Goal: Task Accomplishment & Management: Manage account settings

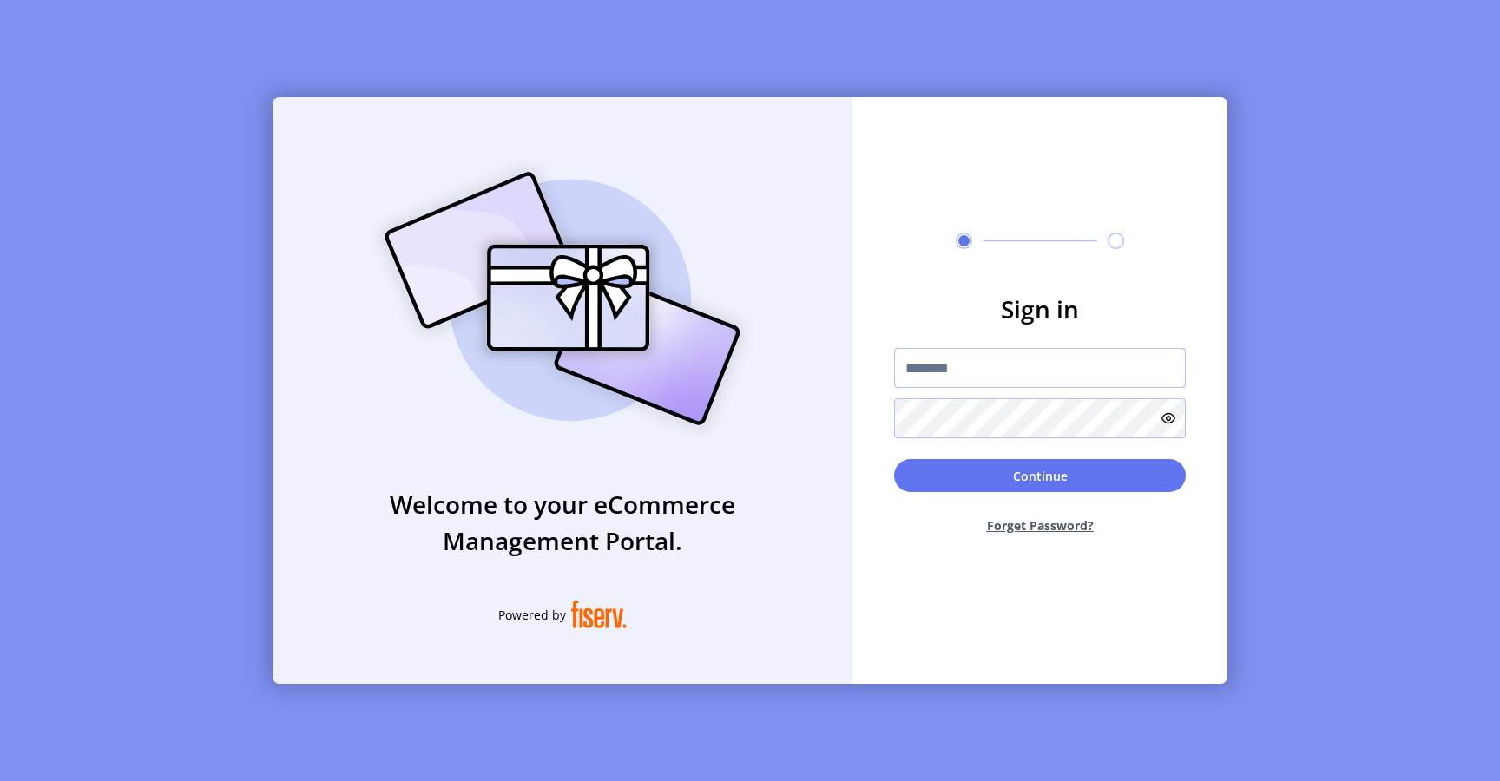
click at [952, 361] on input "text" at bounding box center [1040, 368] width 292 height 40
click at [926, 359] on input "text" at bounding box center [1040, 368] width 292 height 40
type input "**********"
click at [950, 469] on button "Continue" at bounding box center [1040, 475] width 292 height 33
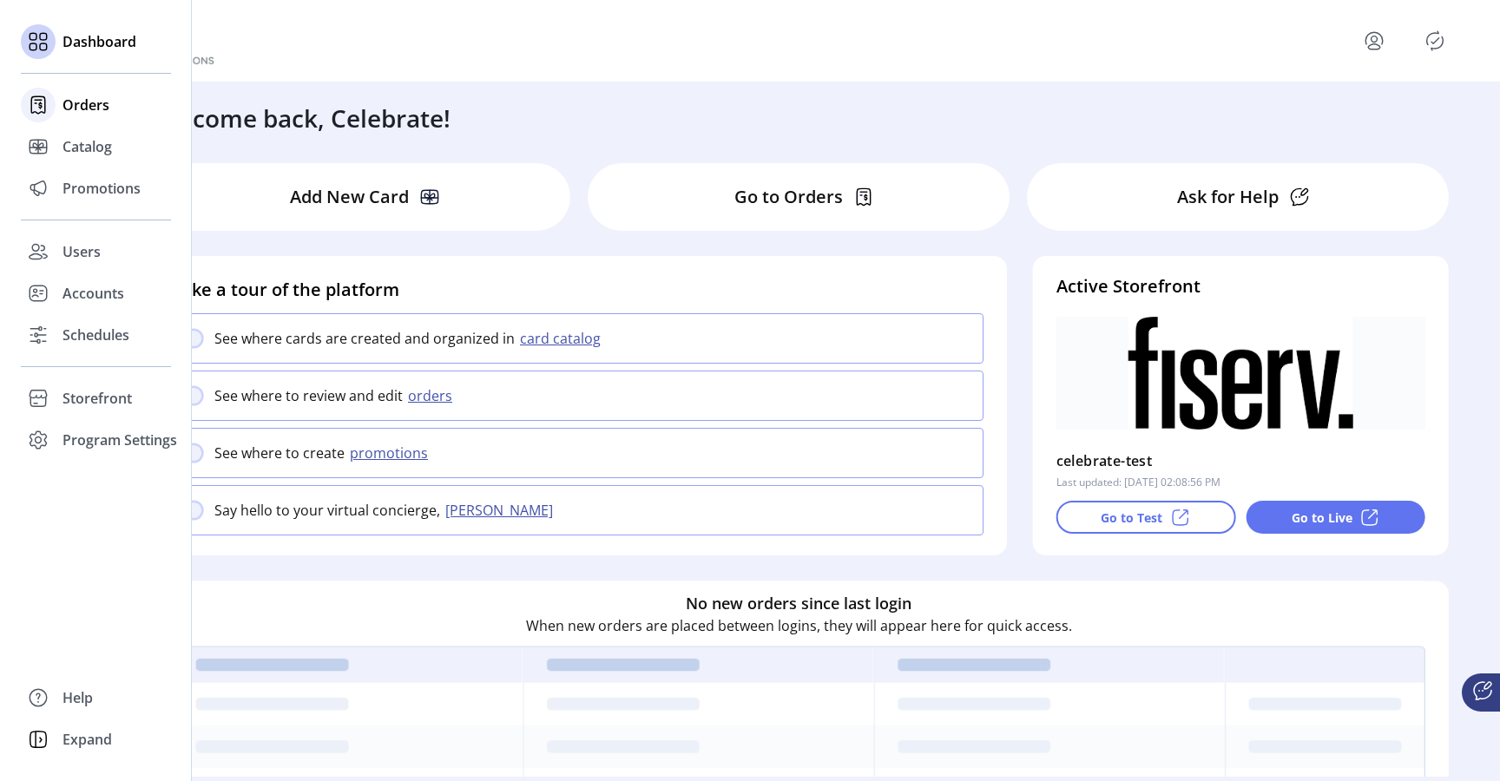
click at [90, 112] on span "Orders" at bounding box center [86, 105] width 47 height 21
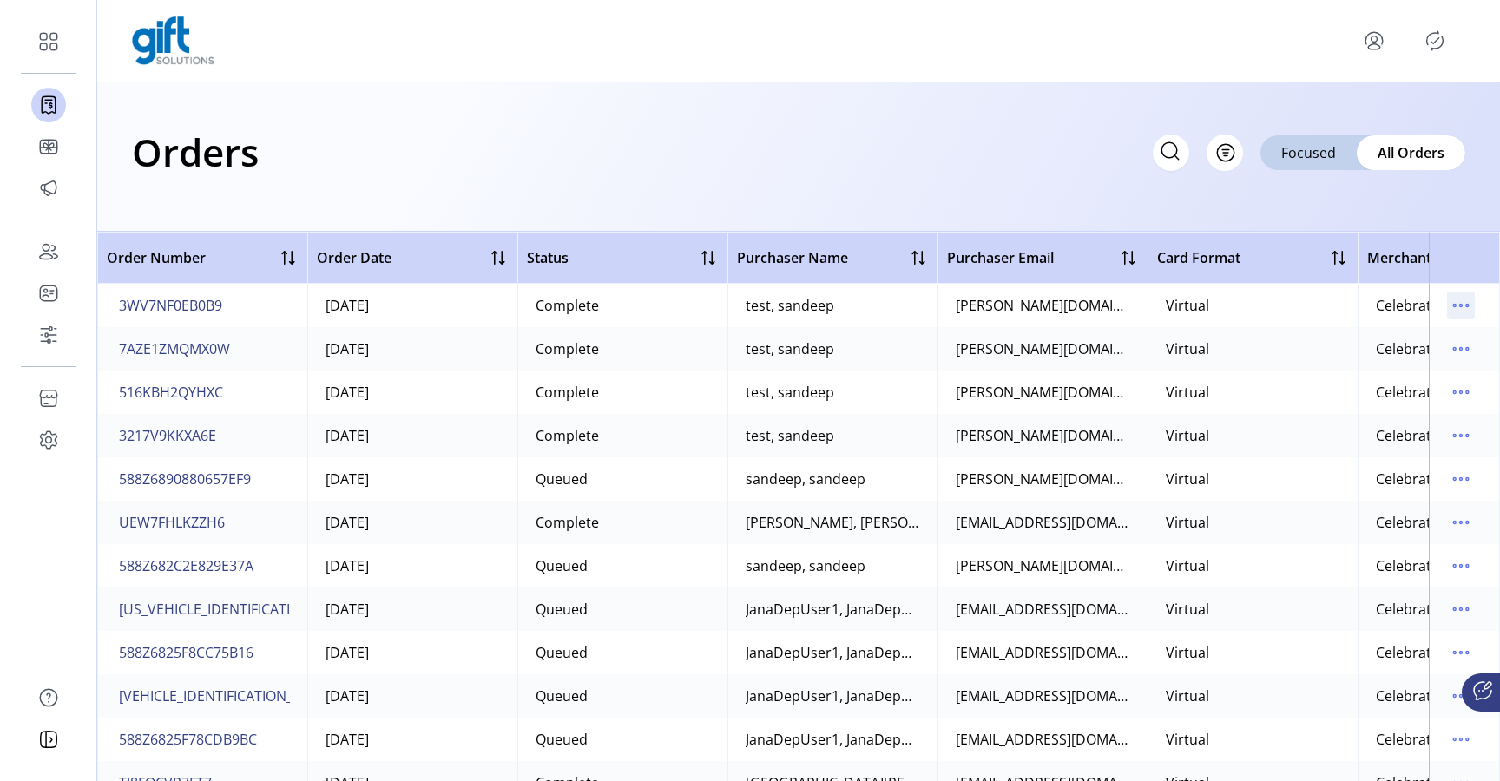
click at [1457, 300] on icon "menu" at bounding box center [1461, 306] width 28 height 28
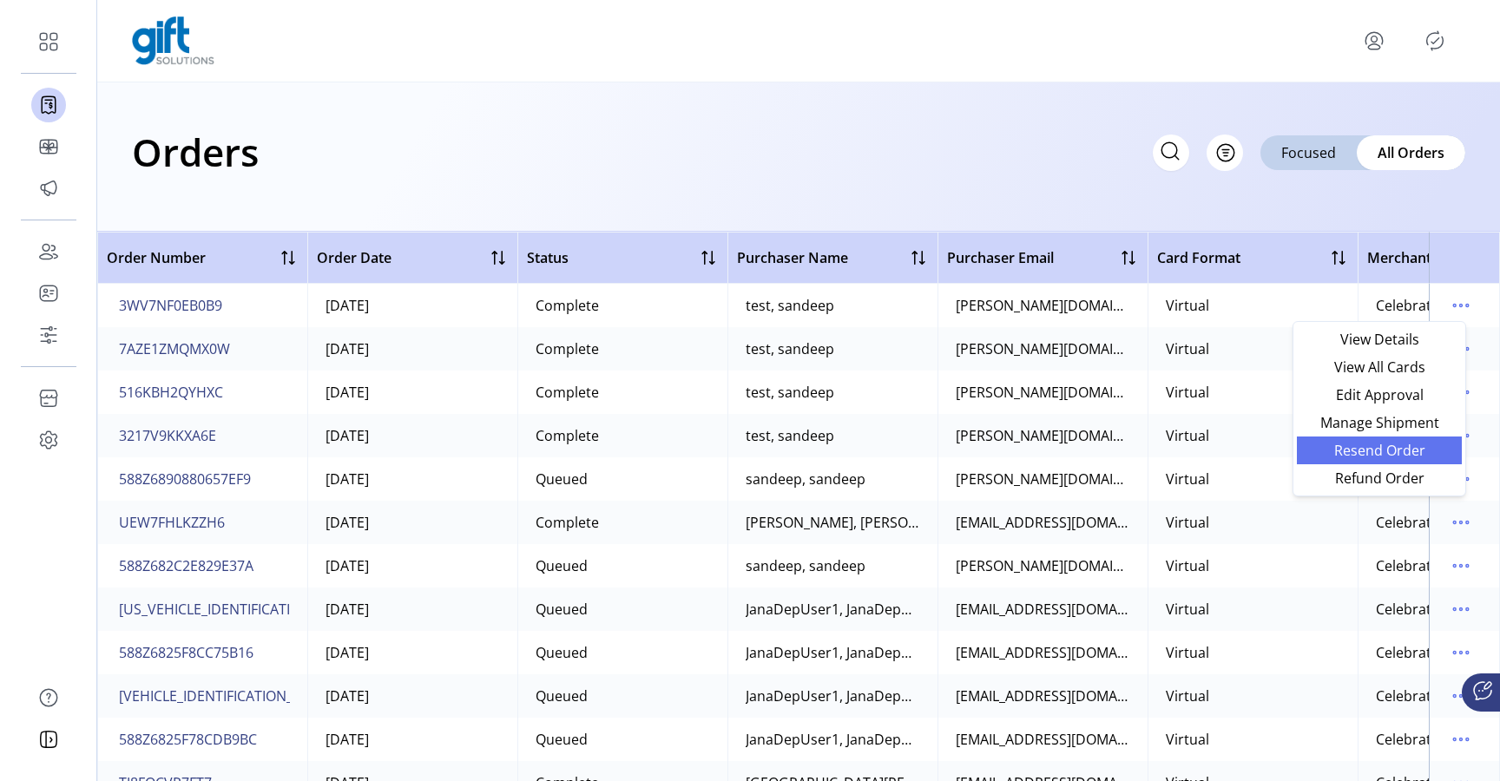
click at [1408, 444] on span "Resend Order" at bounding box center [1379, 451] width 144 height 14
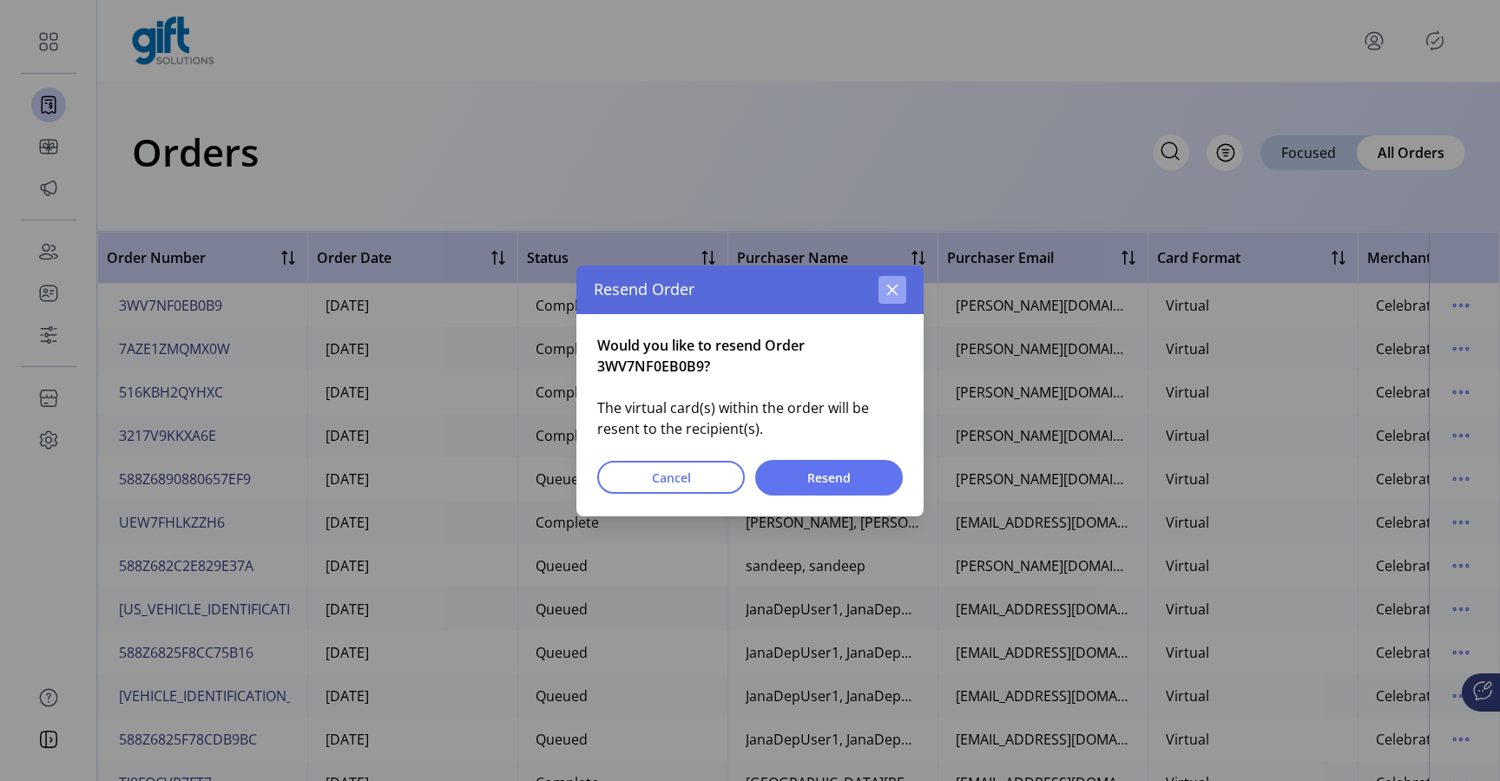
click at [892, 295] on icon "button" at bounding box center [892, 290] width 14 height 14
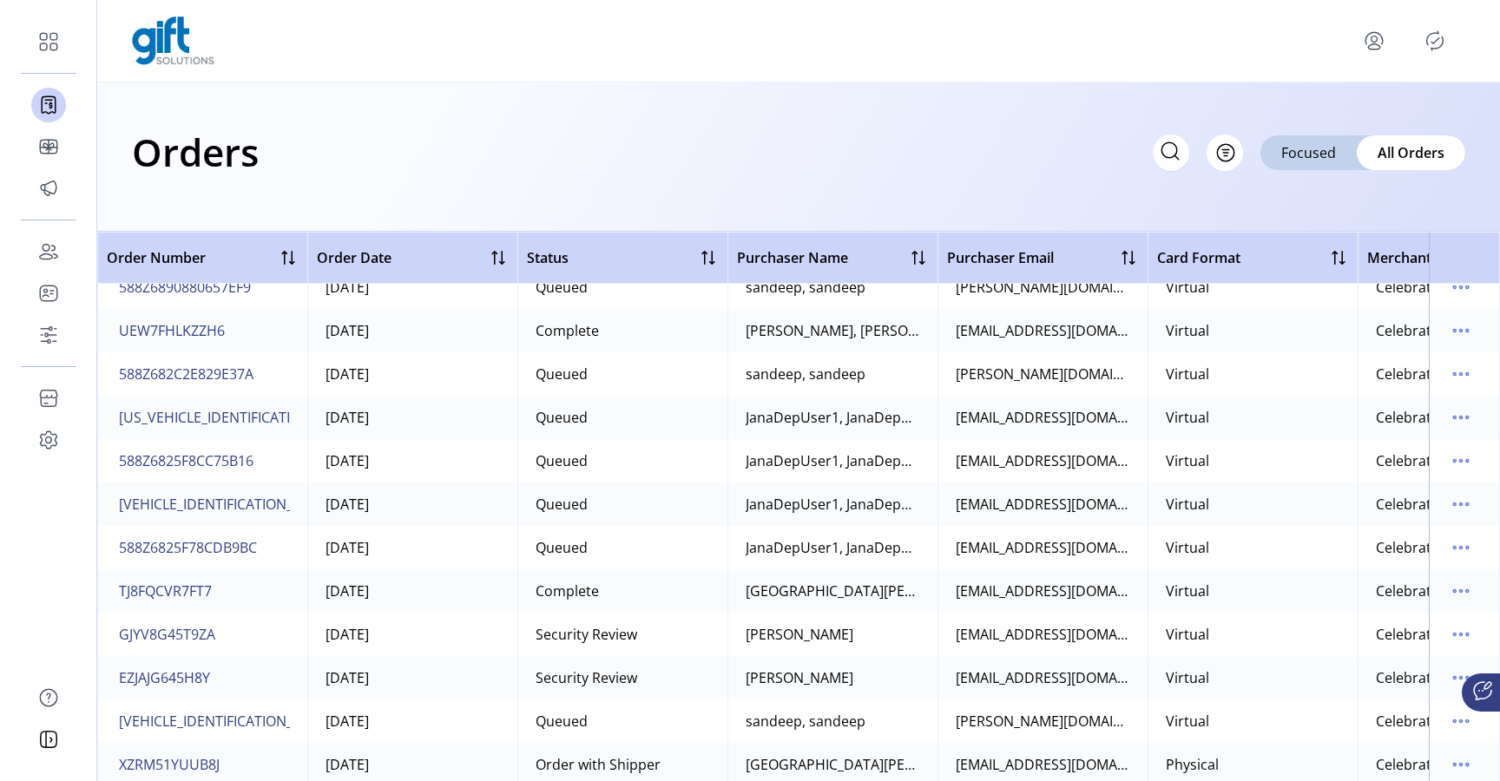
scroll to position [339, 0]
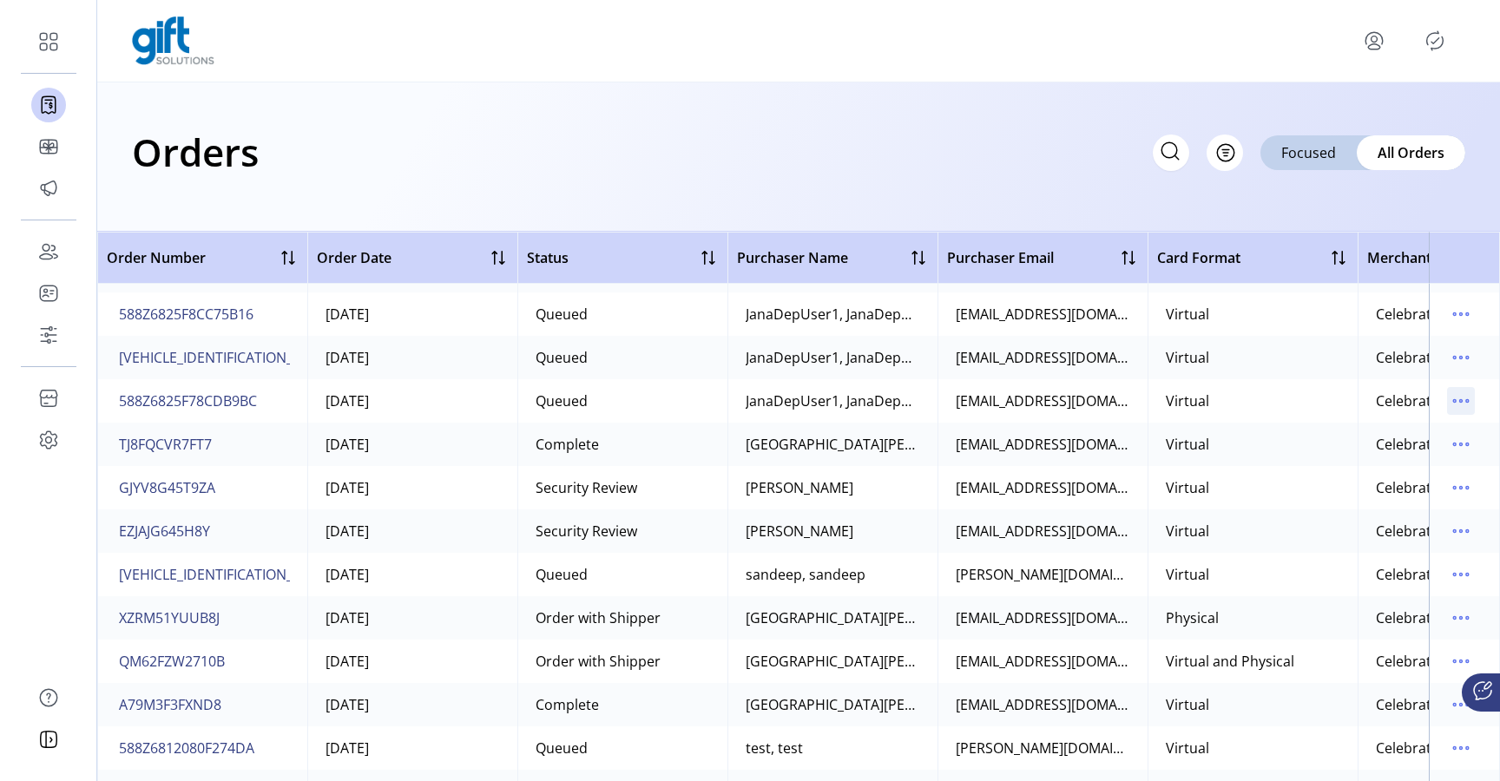
click at [1453, 401] on icon "menu" at bounding box center [1454, 401] width 3 height 3
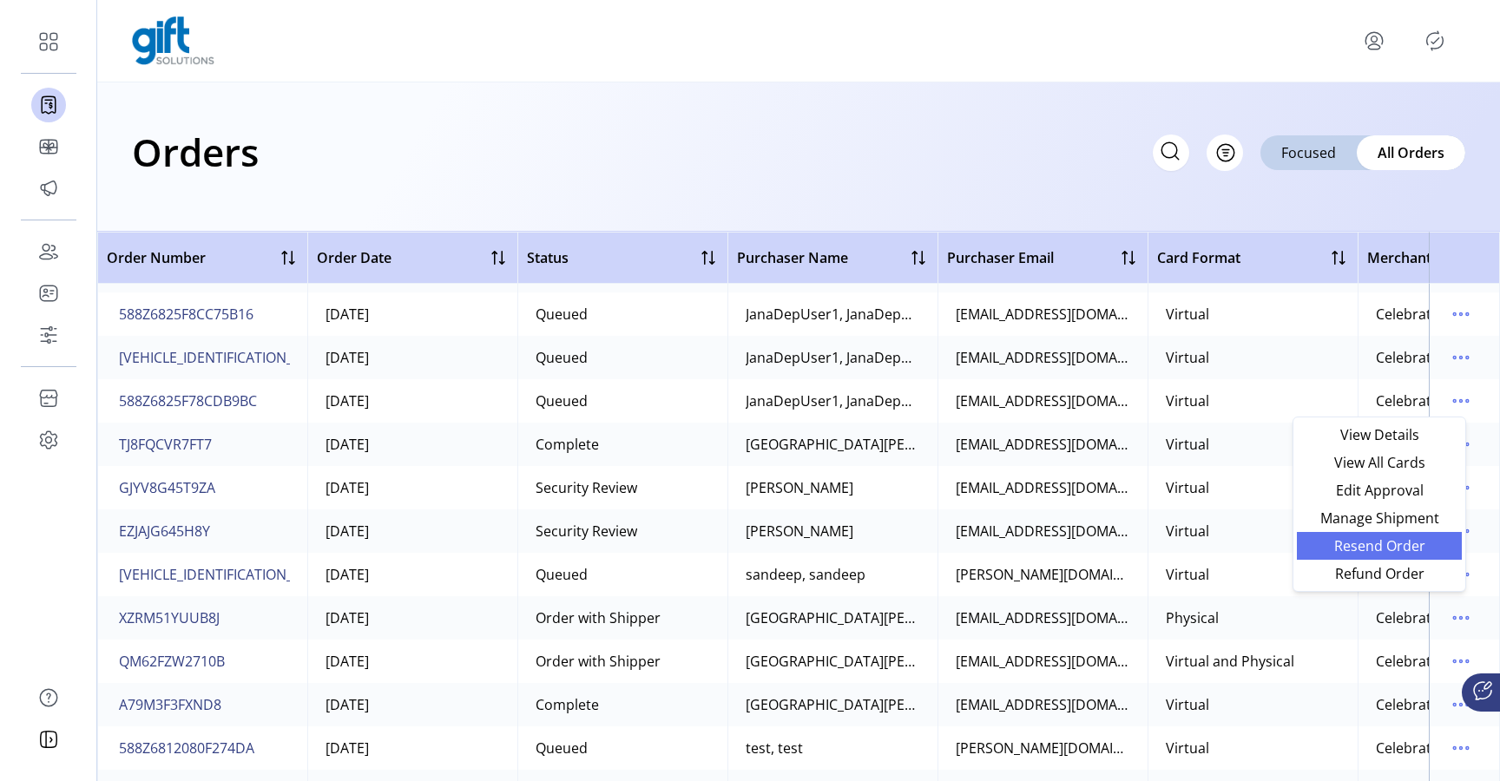
click at [1380, 546] on span "Resend Order" at bounding box center [1379, 546] width 144 height 14
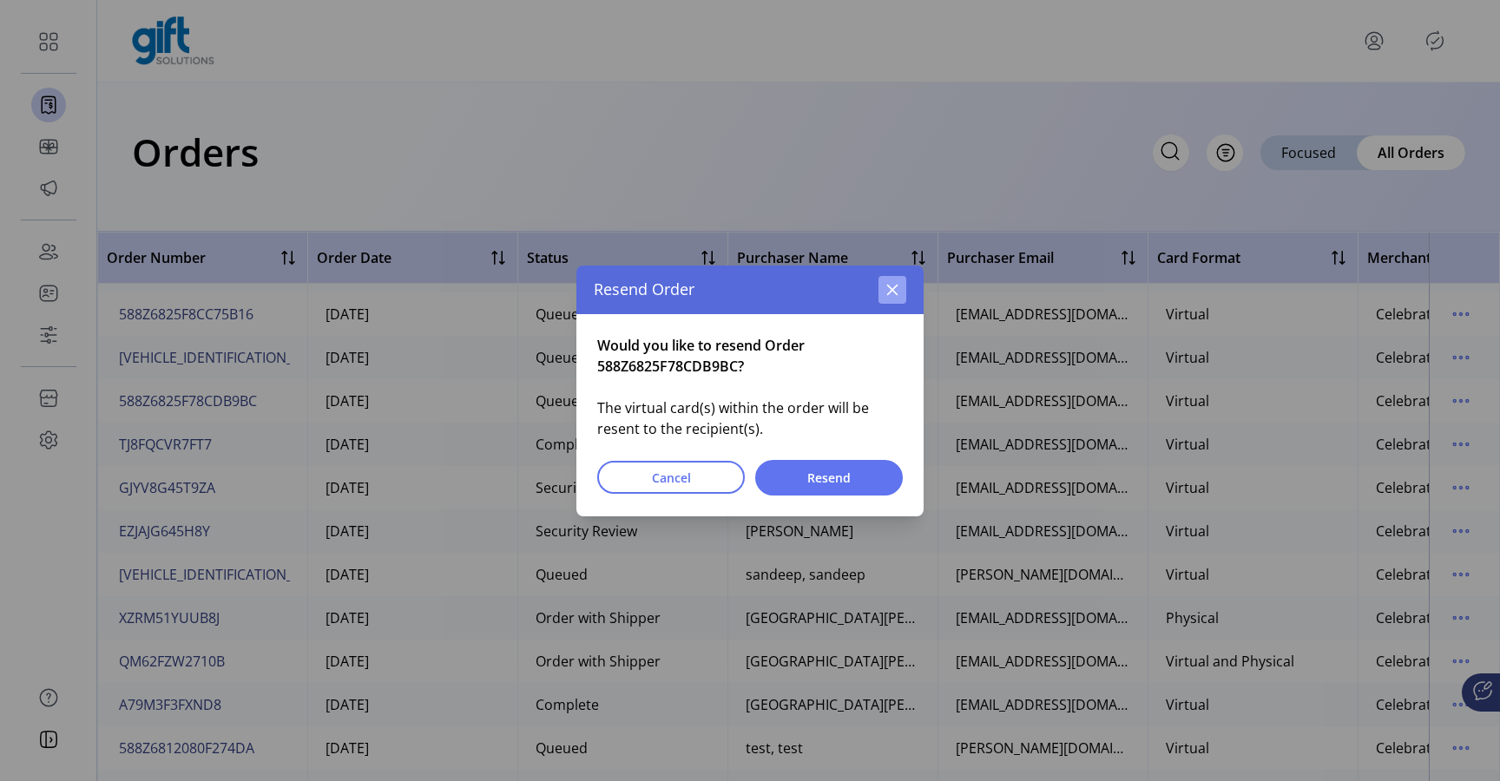
click at [898, 295] on icon "button" at bounding box center [892, 290] width 14 height 14
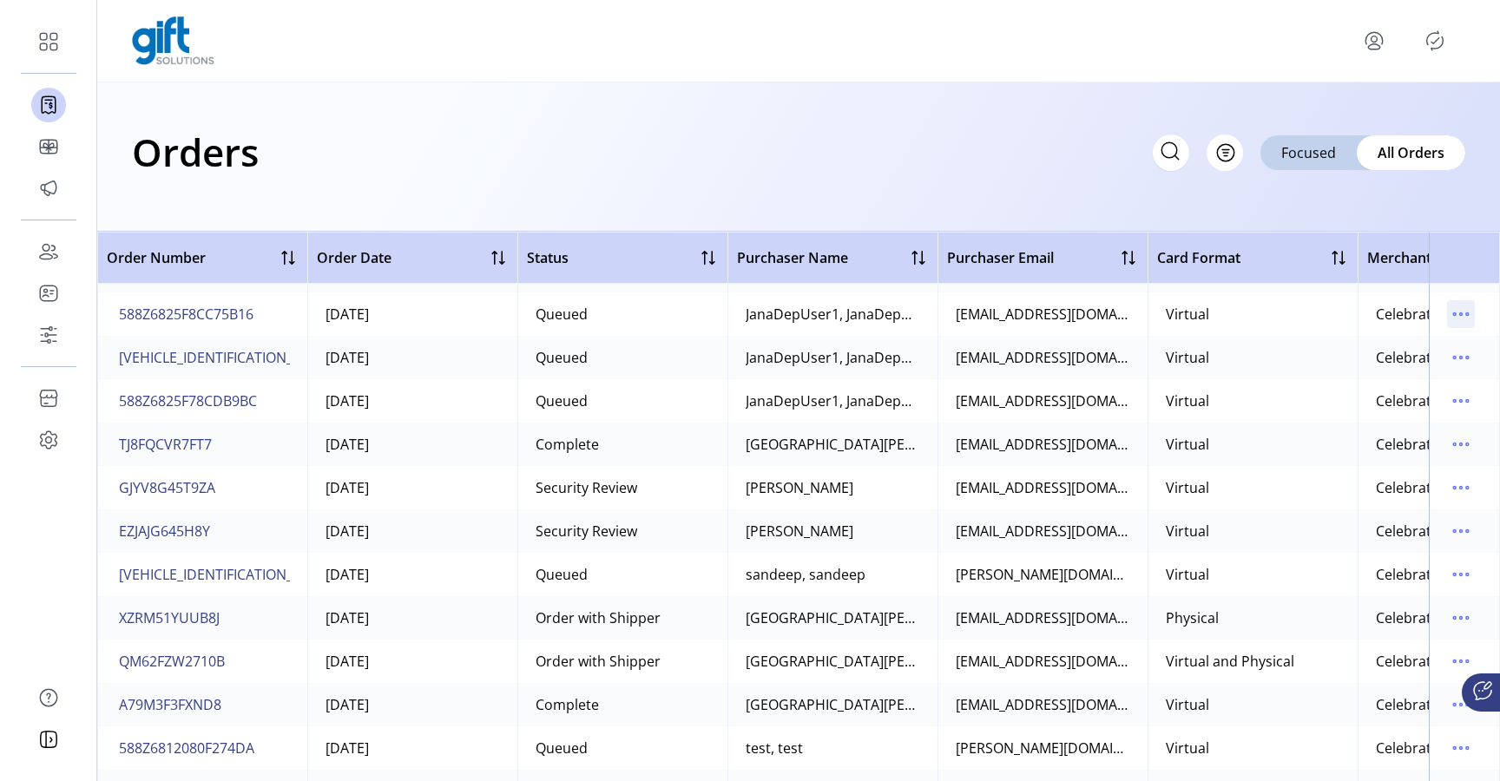
click at [1462, 314] on icon "menu" at bounding box center [1461, 314] width 28 height 28
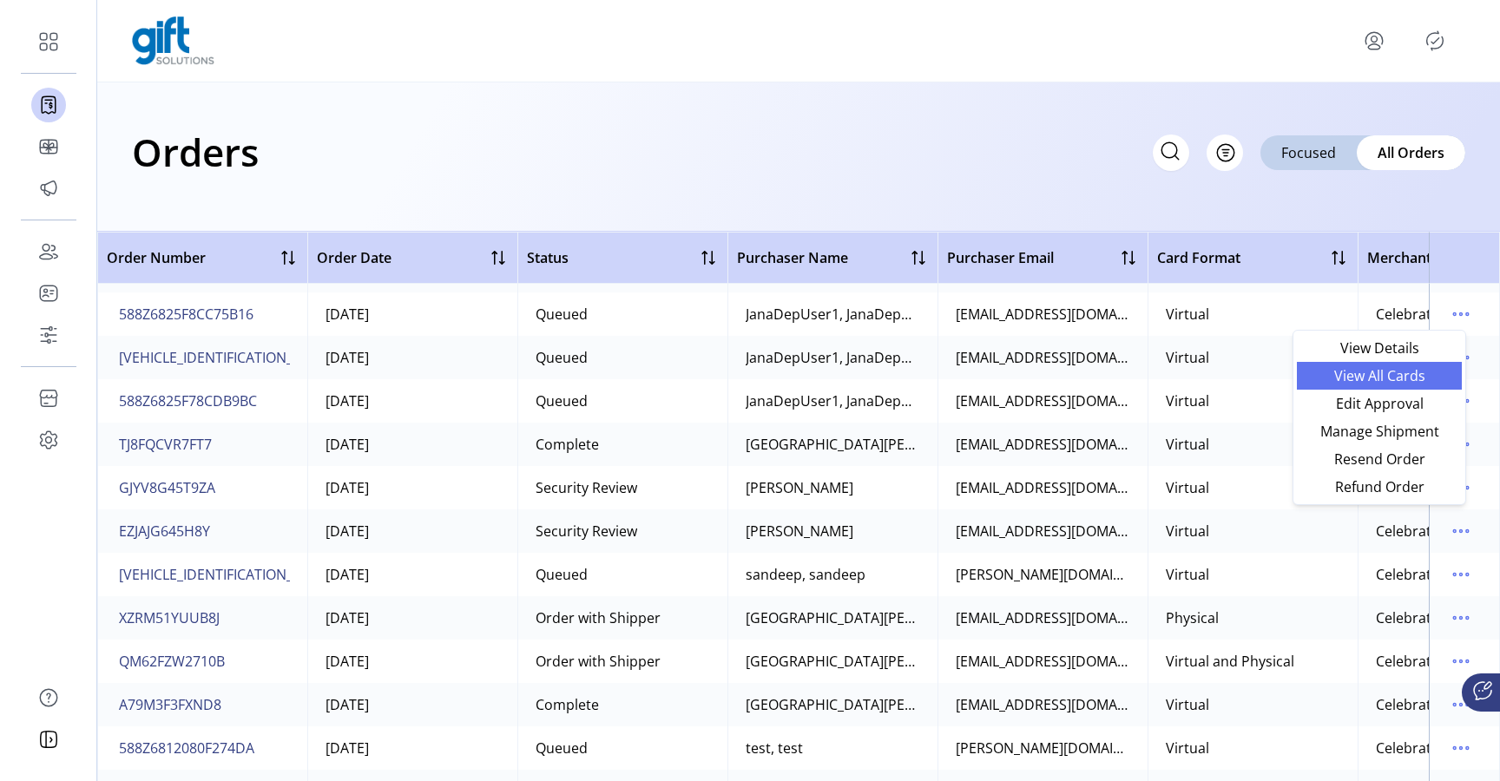
click at [1424, 382] on span "View All Cards" at bounding box center [1379, 376] width 144 height 14
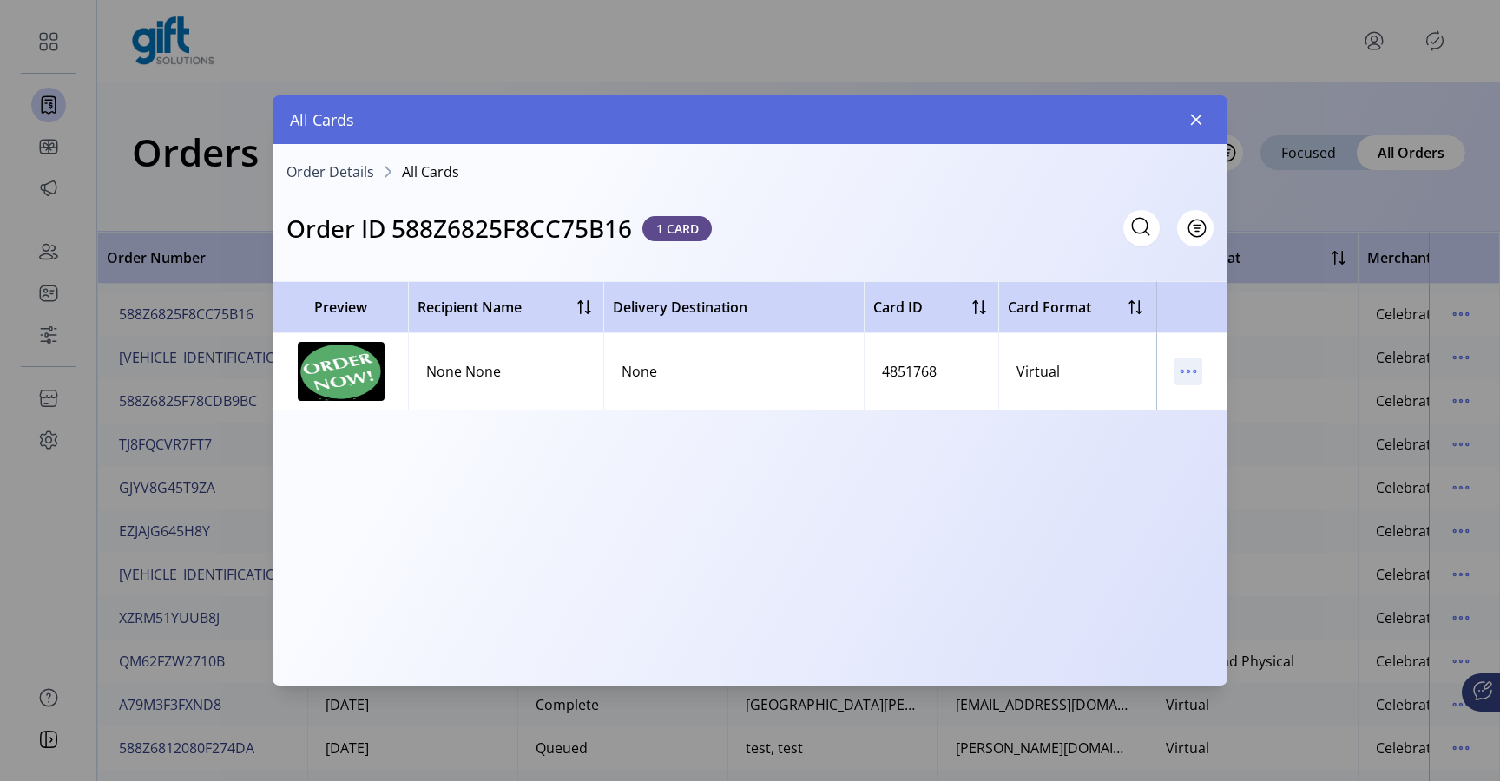
click at [1194, 367] on icon "menu" at bounding box center [1189, 372] width 28 height 28
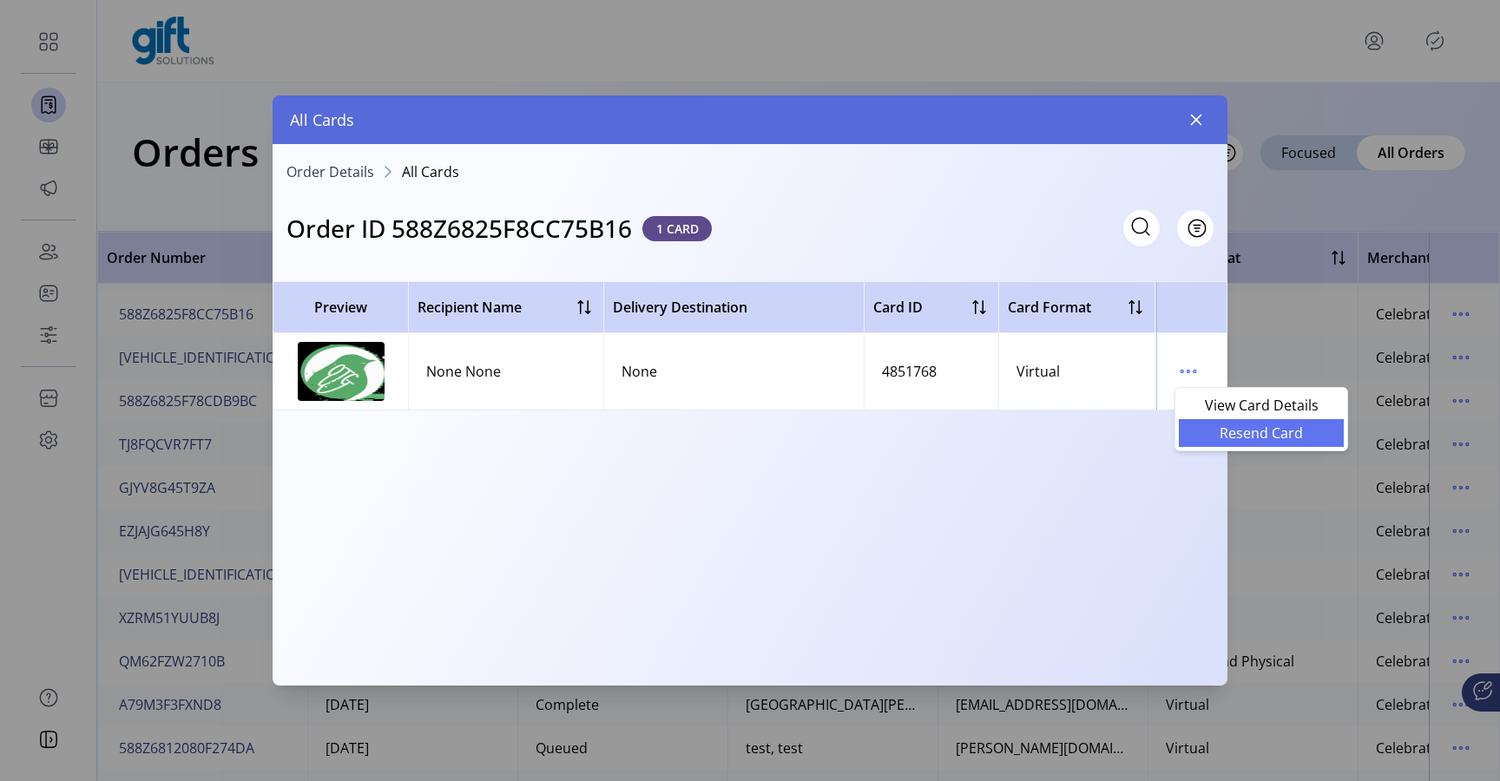
click at [1215, 428] on span "Resend Card" at bounding box center [1261, 433] width 144 height 14
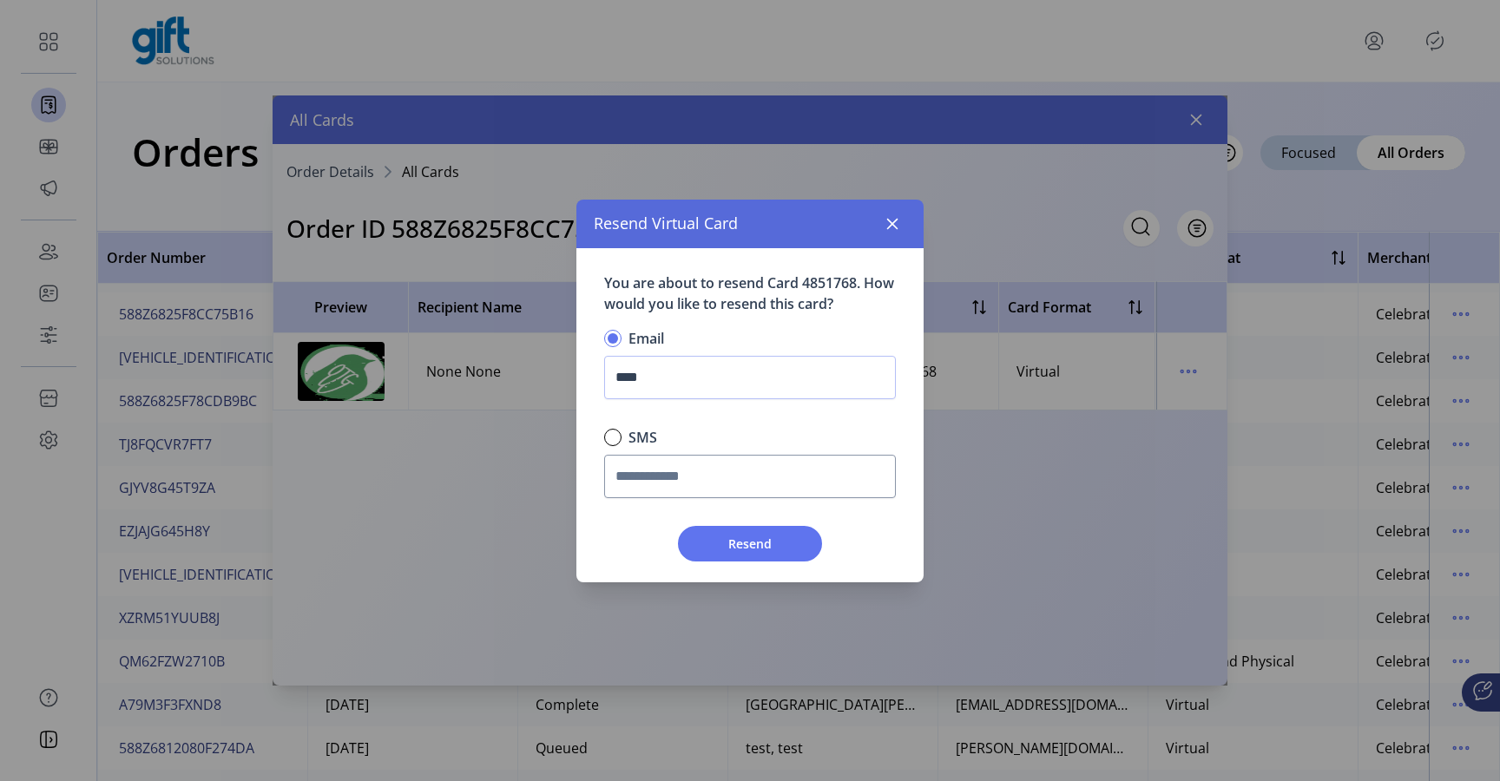
scroll to position [10, 5]
click at [903, 228] on button "button" at bounding box center [892, 224] width 28 height 28
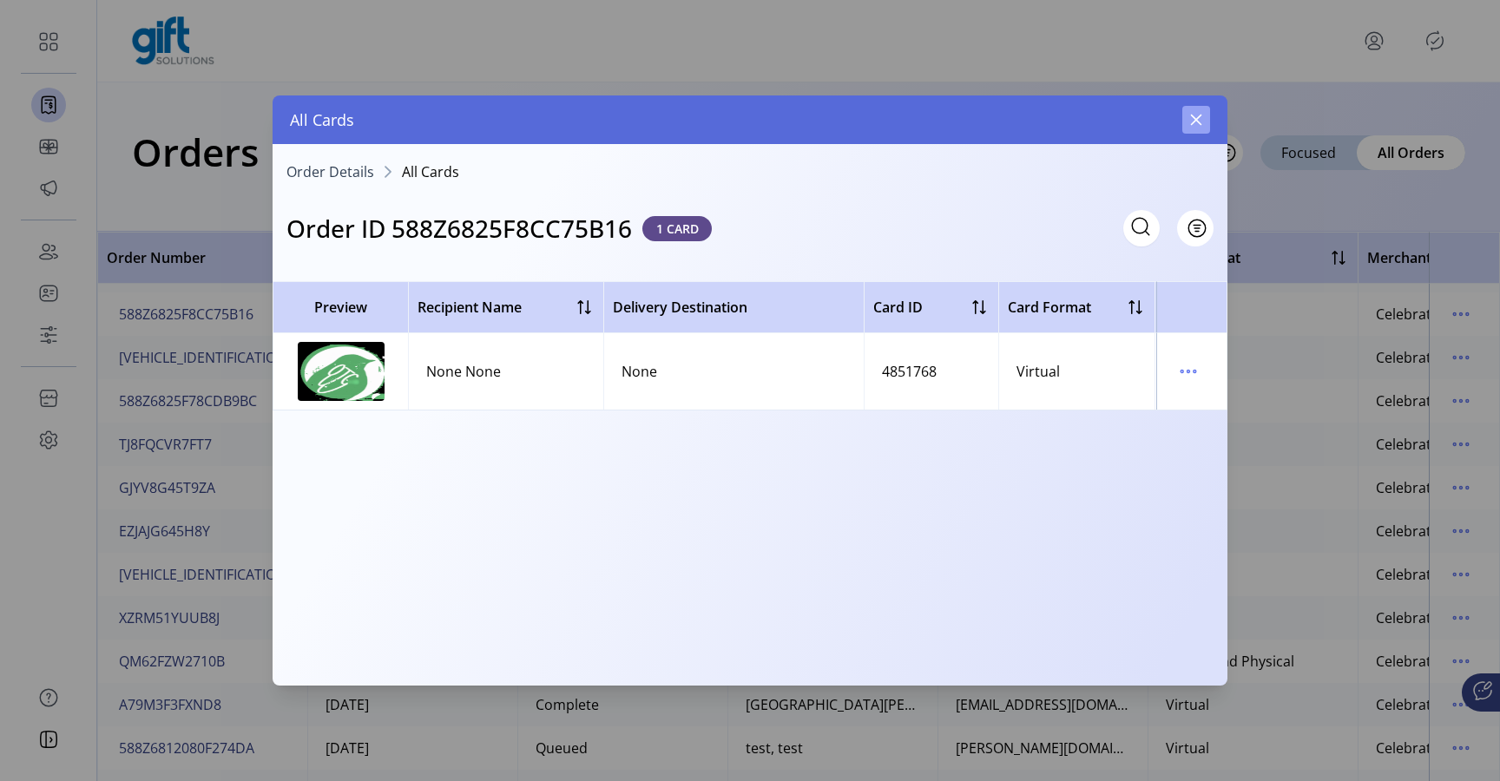
click at [1201, 126] on icon "button" at bounding box center [1196, 120] width 14 height 14
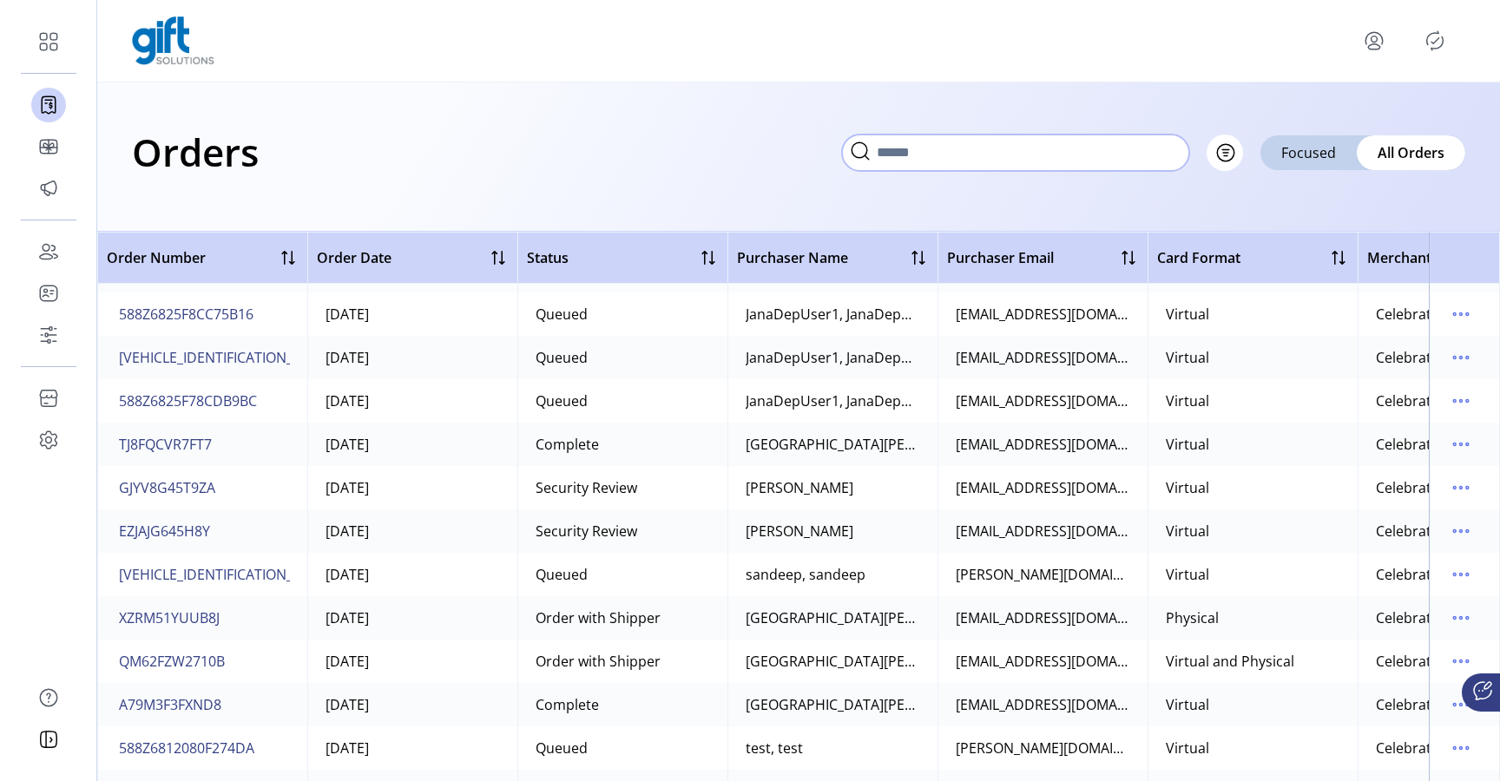
click at [1184, 158] on input "text" at bounding box center [1015, 153] width 347 height 36
paste input "**********"
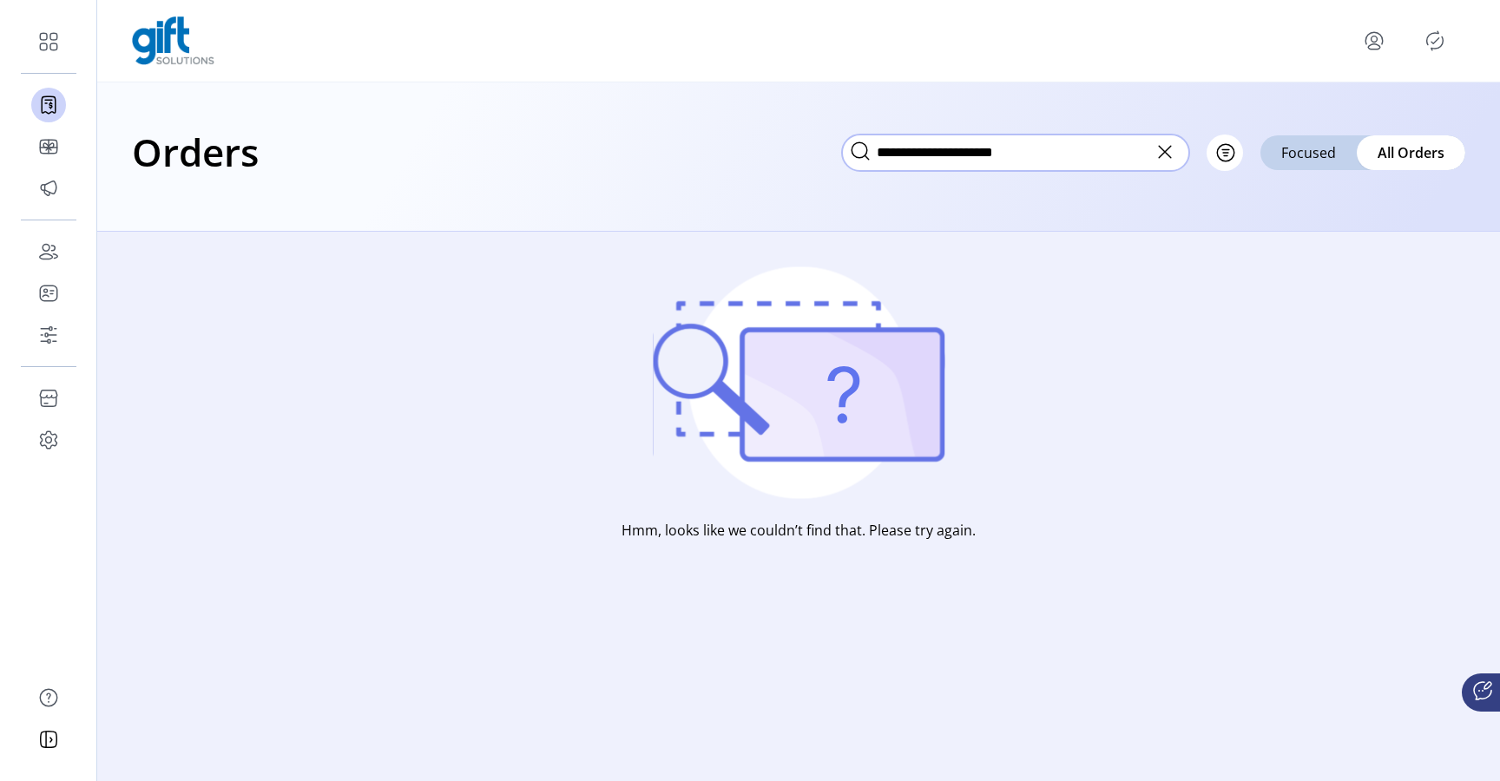
click at [904, 155] on input "**********" at bounding box center [1015, 153] width 347 height 36
paste input "text"
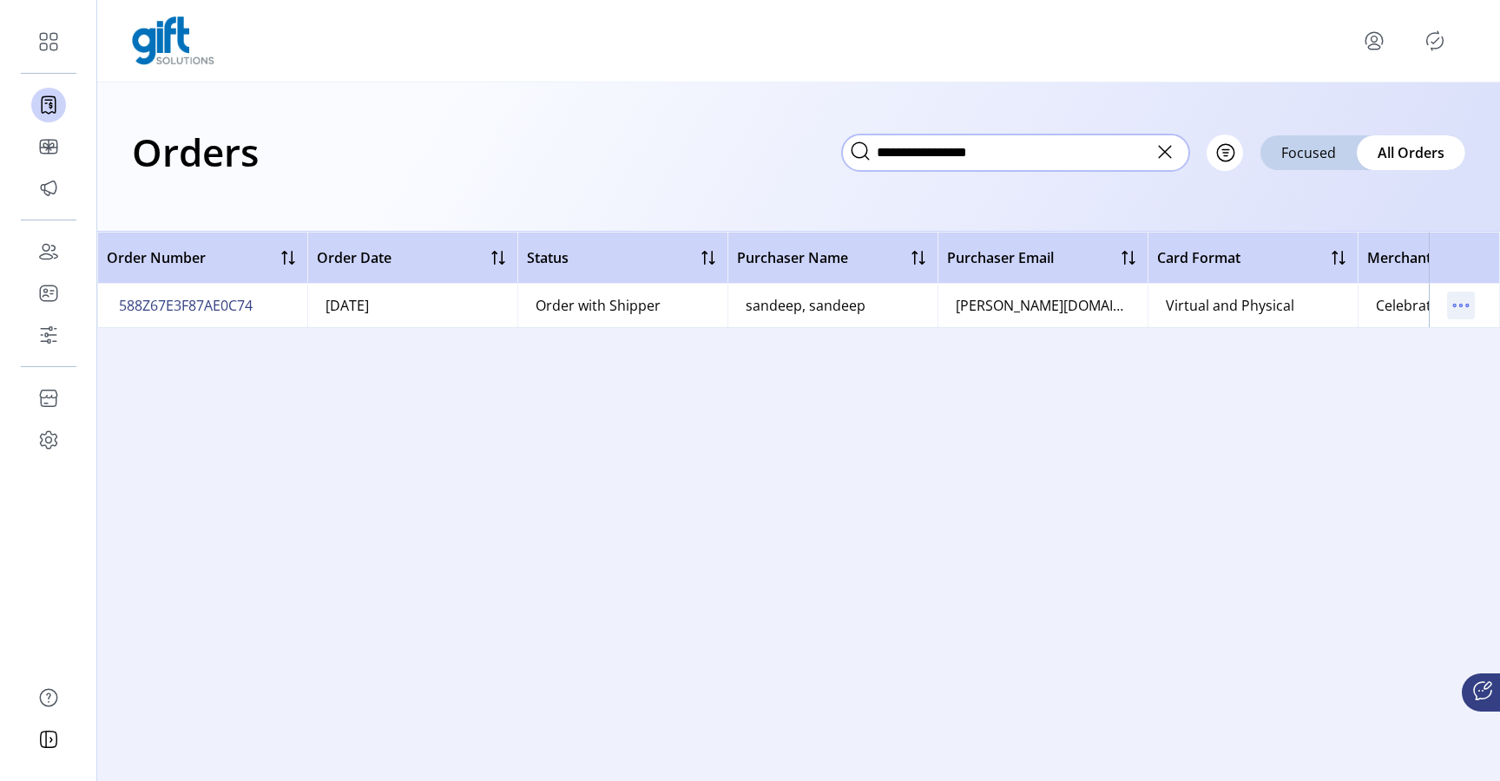
type input "**********"
click at [1470, 306] on icon "menu" at bounding box center [1461, 306] width 28 height 28
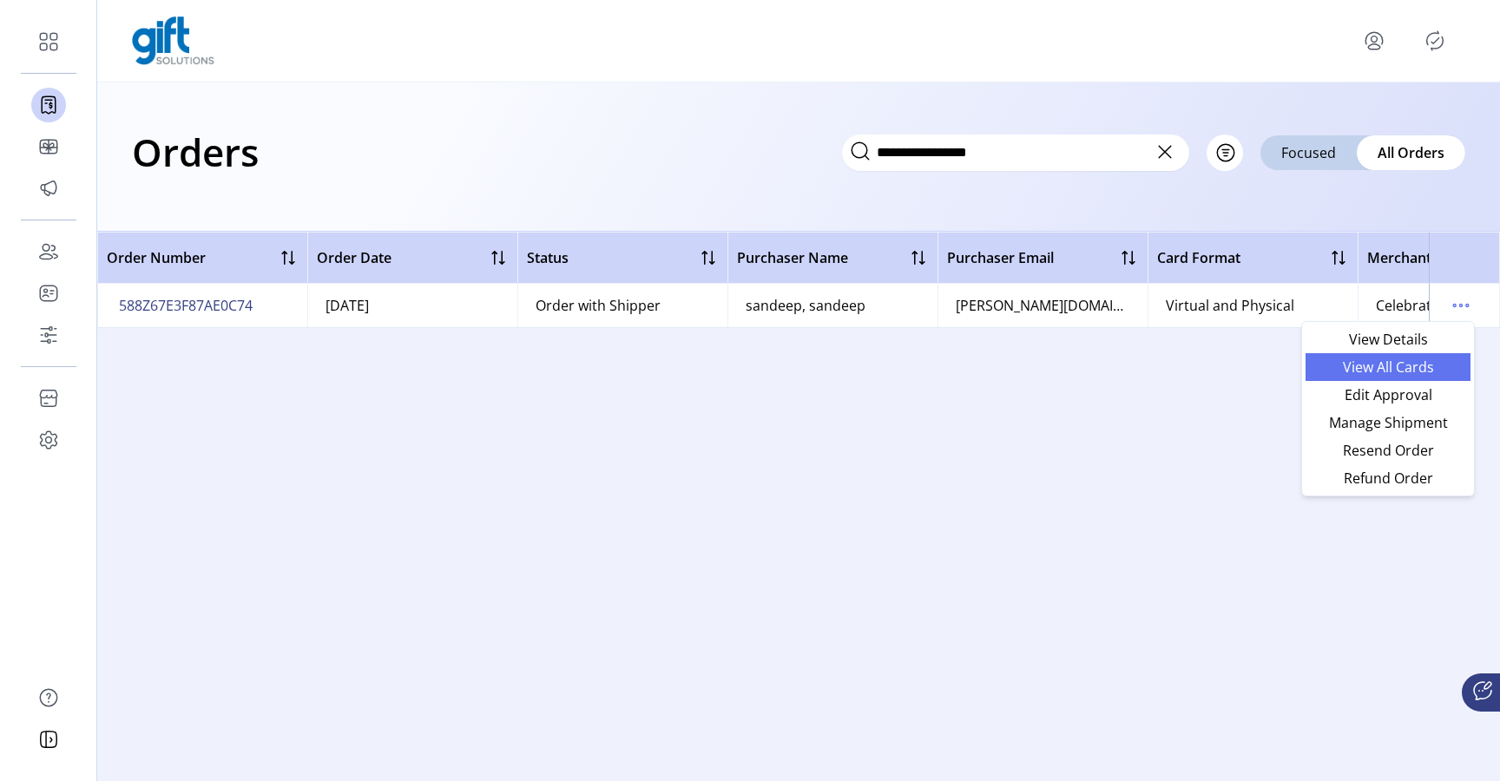
click at [1422, 365] on span "View All Cards" at bounding box center [1388, 367] width 144 height 14
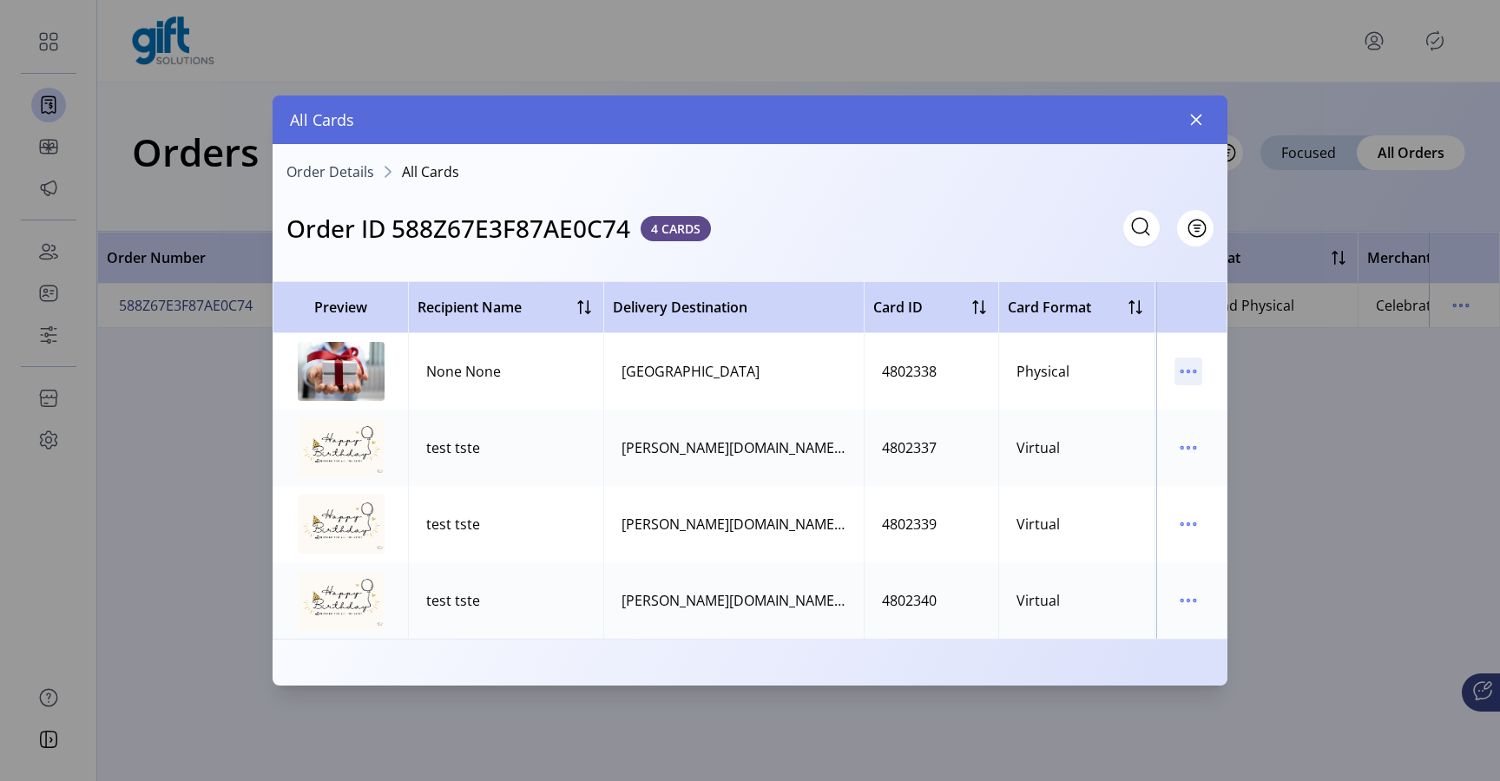
click at [1193, 369] on icon "menu" at bounding box center [1189, 372] width 28 height 28
click at [1225, 426] on span "Resend Card" at bounding box center [1261, 433] width 144 height 14
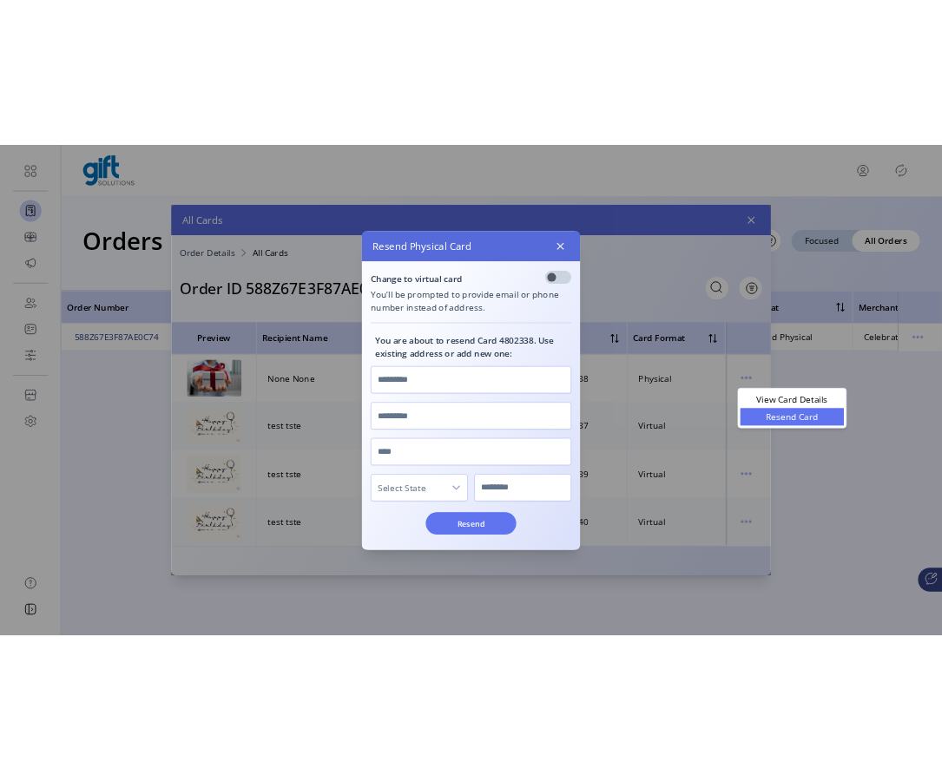
scroll to position [10, 5]
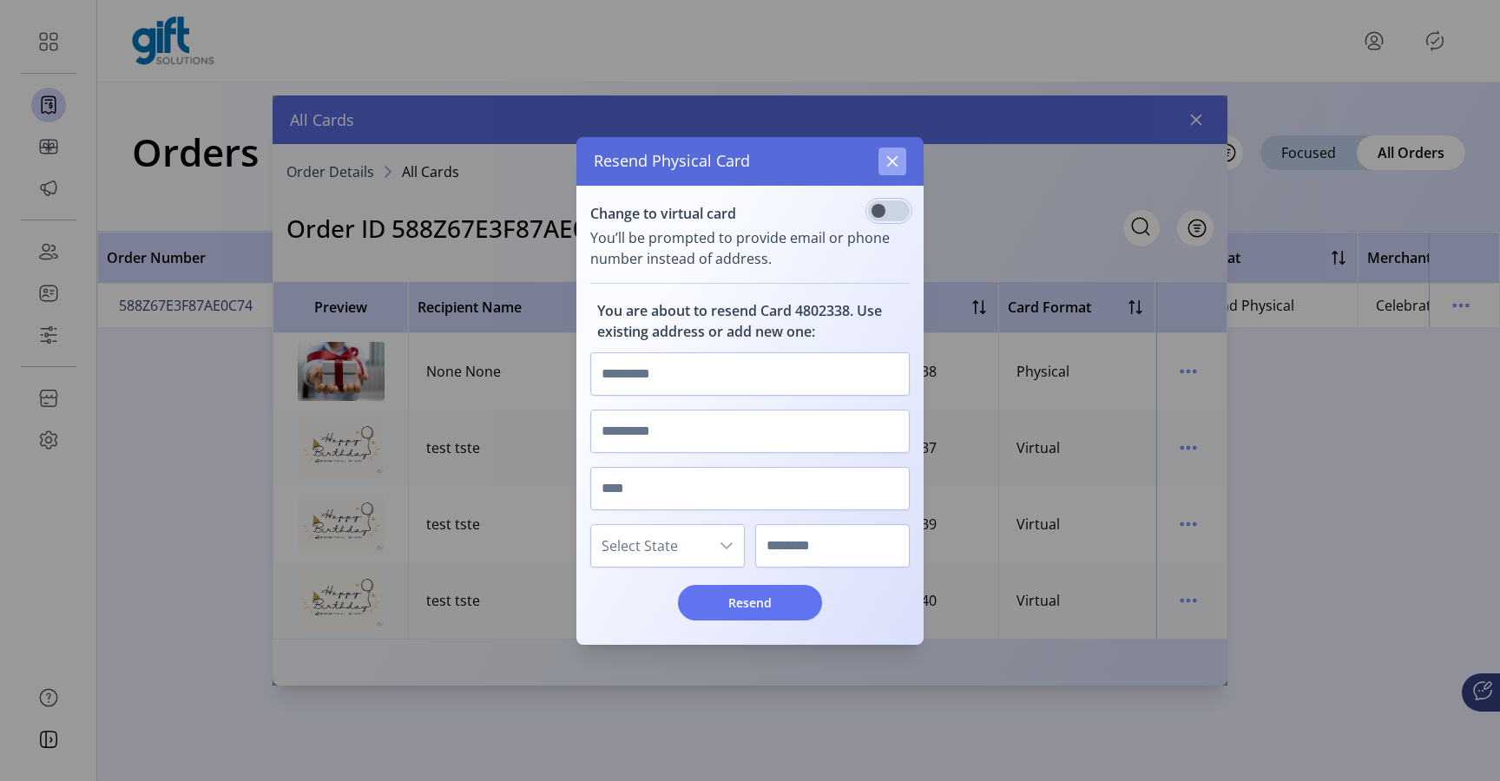
click at [895, 148] on button "button" at bounding box center [892, 162] width 28 height 28
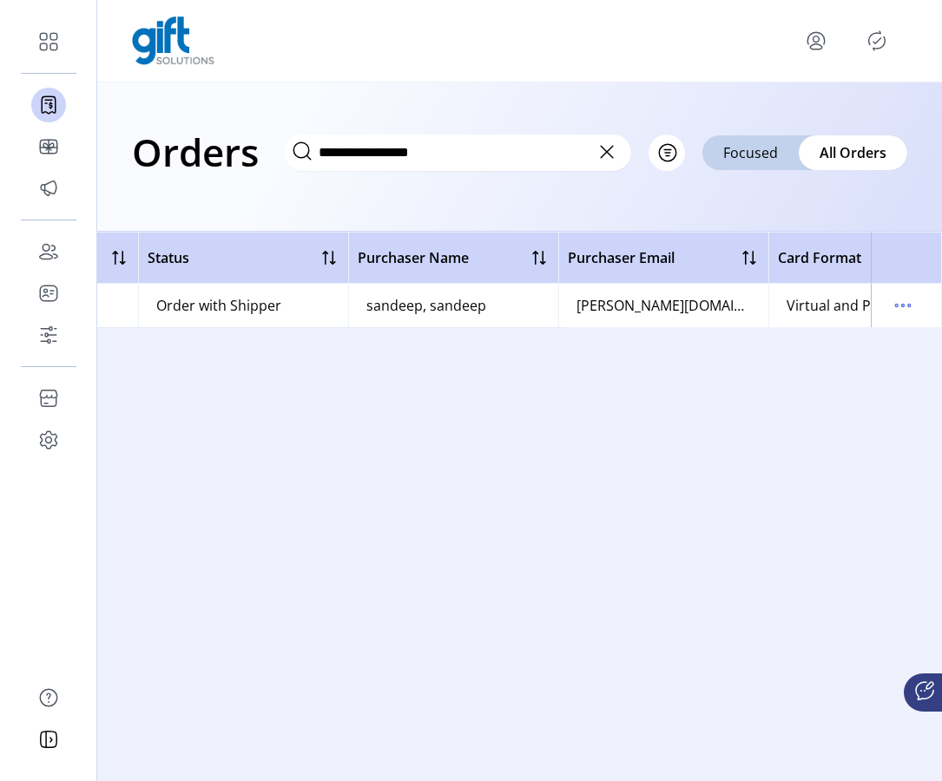
scroll to position [0, 671]
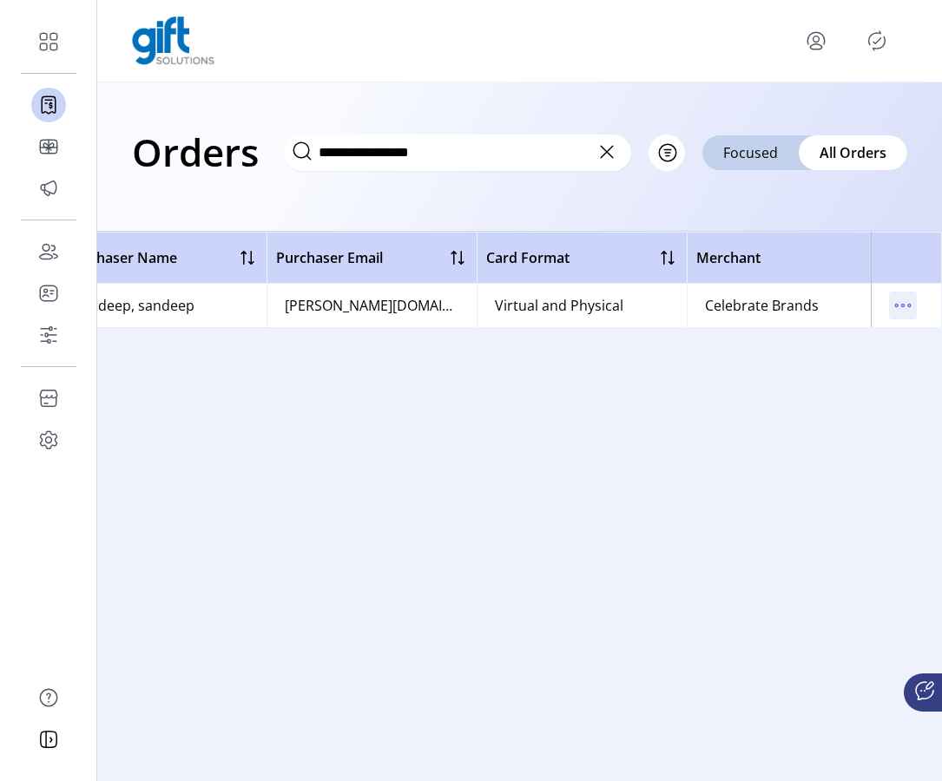
click at [902, 306] on icon "menu" at bounding box center [903, 306] width 3 height 3
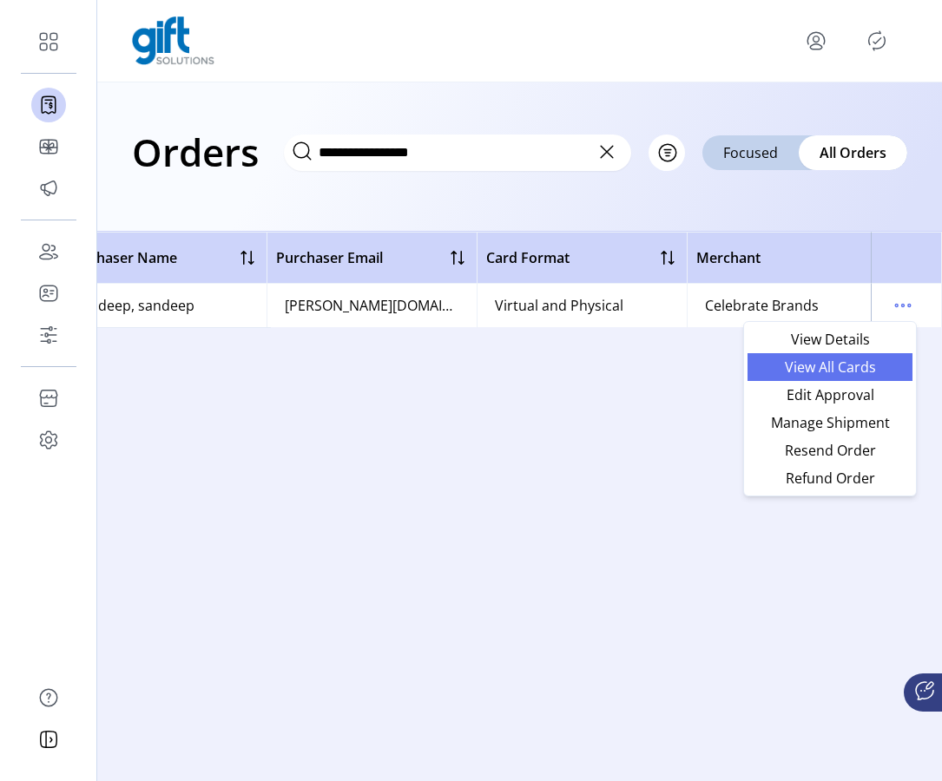
click at [867, 368] on span "View All Cards" at bounding box center [830, 367] width 144 height 14
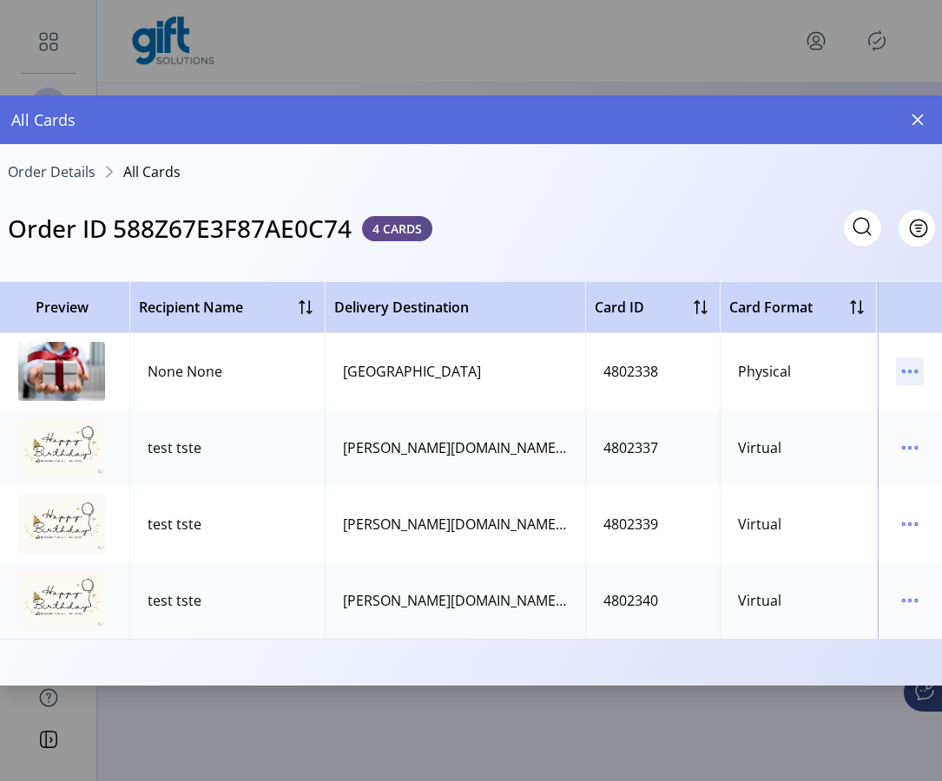
click at [920, 372] on icon "menu" at bounding box center [910, 372] width 28 height 28
click at [884, 434] on span "Resend Card" at bounding box center [837, 433] width 144 height 14
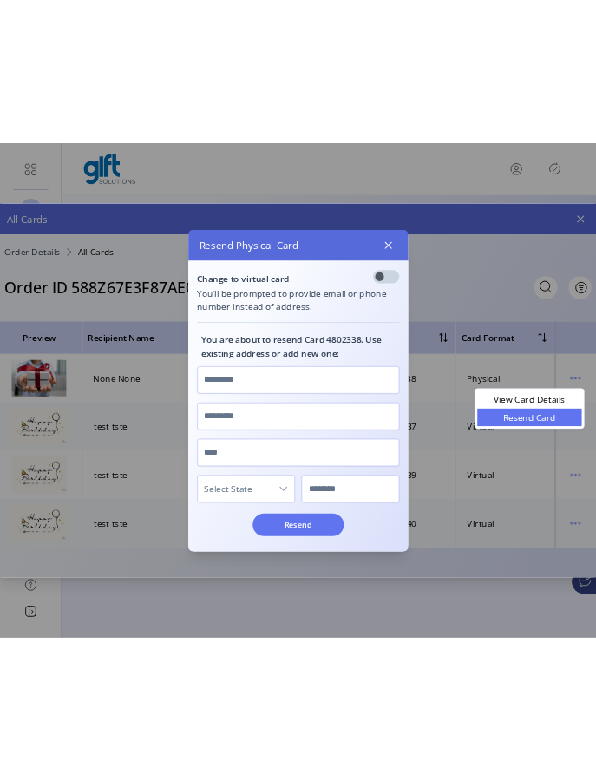
scroll to position [10, 5]
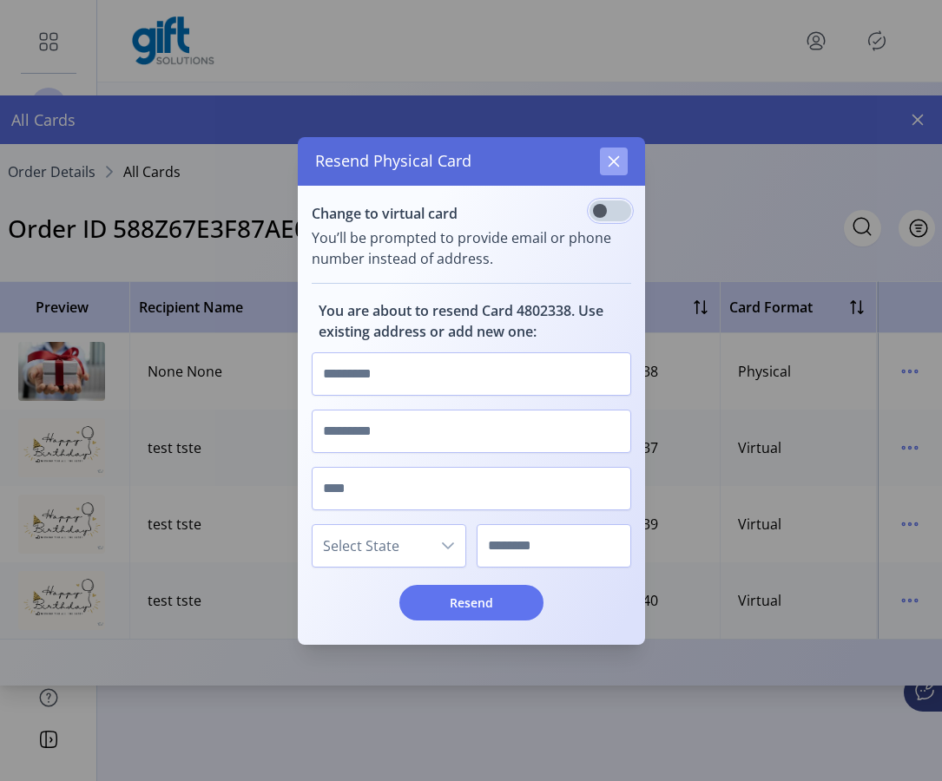
click at [610, 158] on icon "button" at bounding box center [613, 160] width 11 height 11
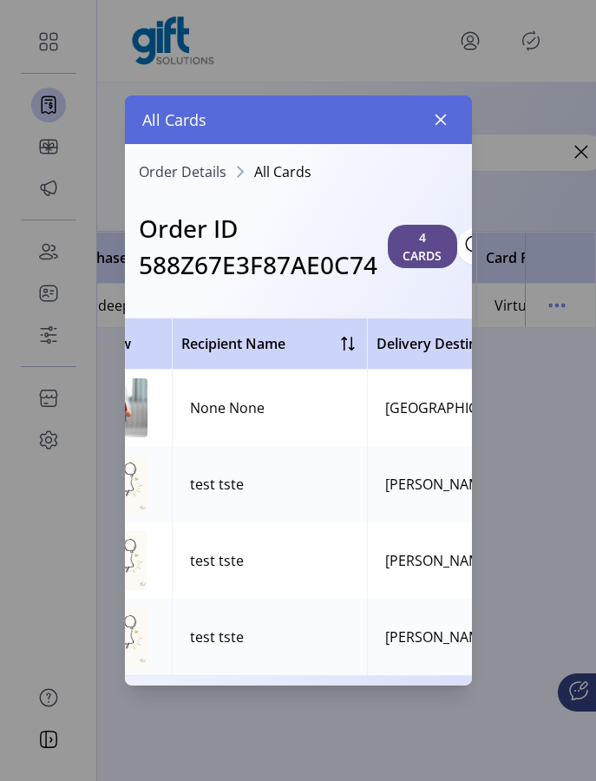
scroll to position [0, 0]
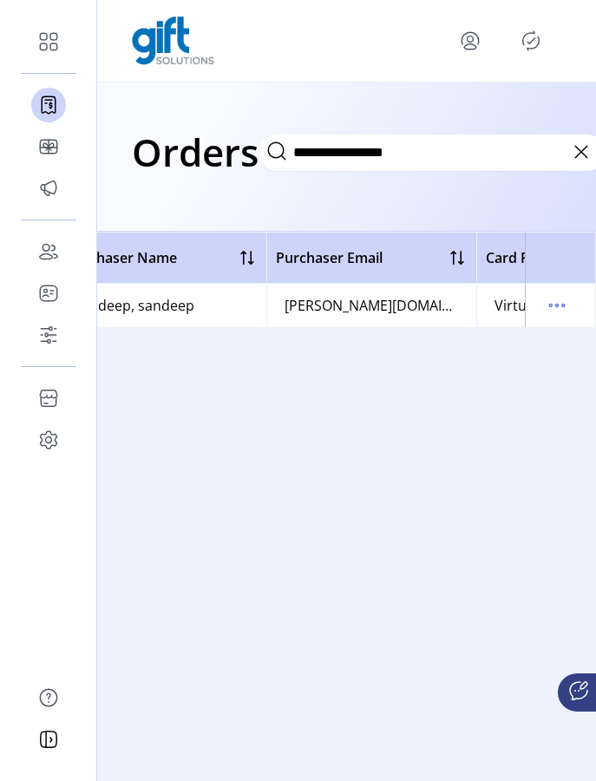
click at [543, 305] on td at bounding box center [560, 305] width 71 height 43
click at [560, 305] on icon "menu" at bounding box center [557, 306] width 28 height 28
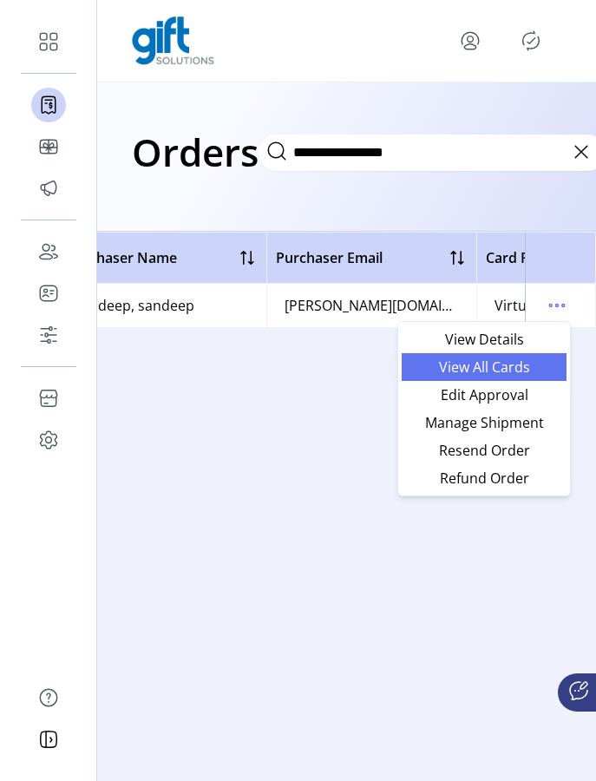
click at [523, 366] on span "View All Cards" at bounding box center [484, 367] width 144 height 14
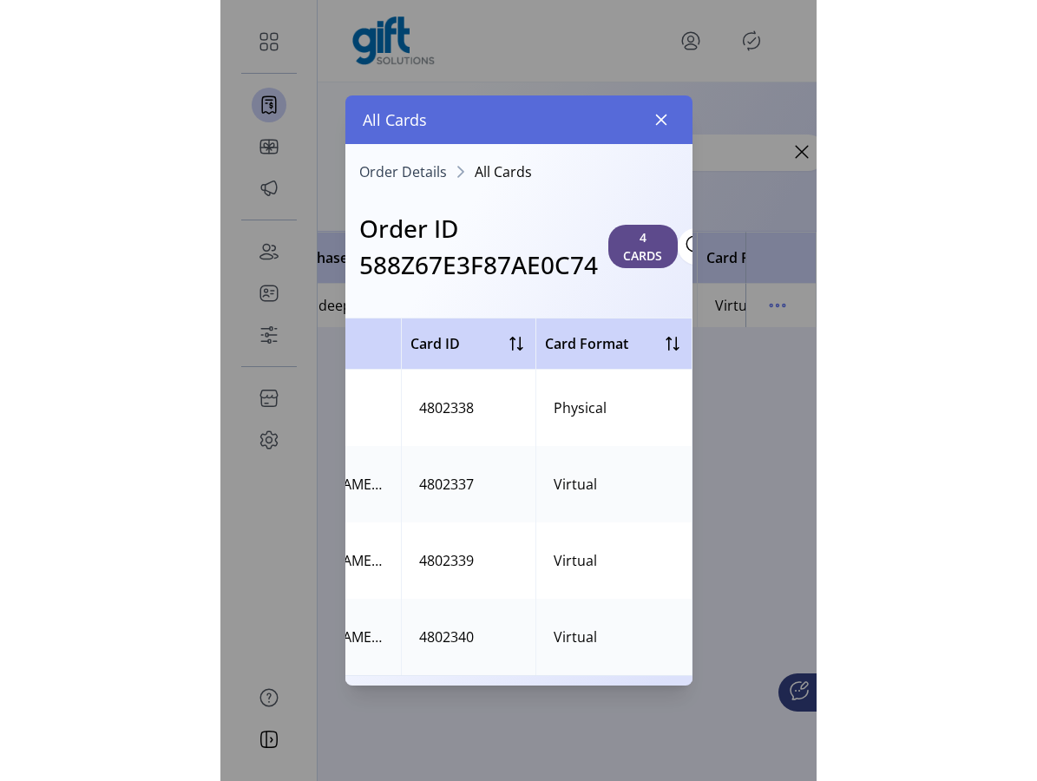
scroll to position [0, 623]
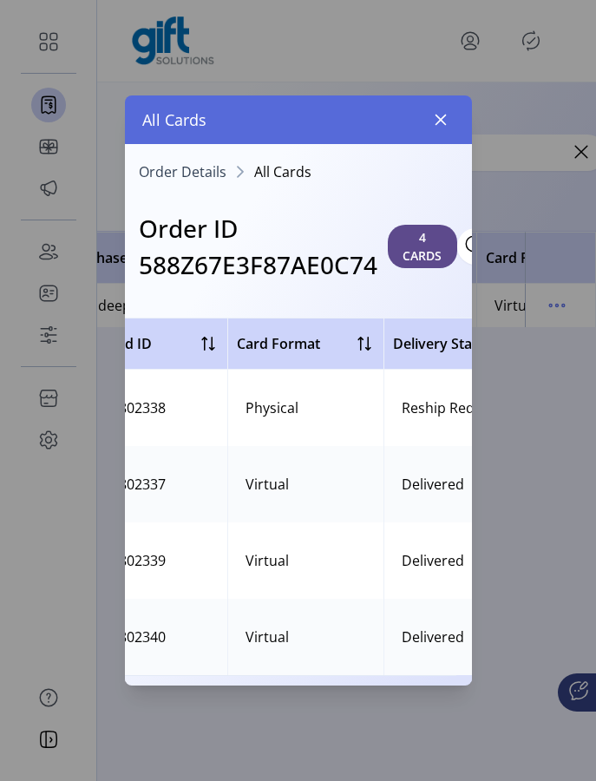
click at [411, 411] on div "Reship Requested" at bounding box center [461, 408] width 118 height 21
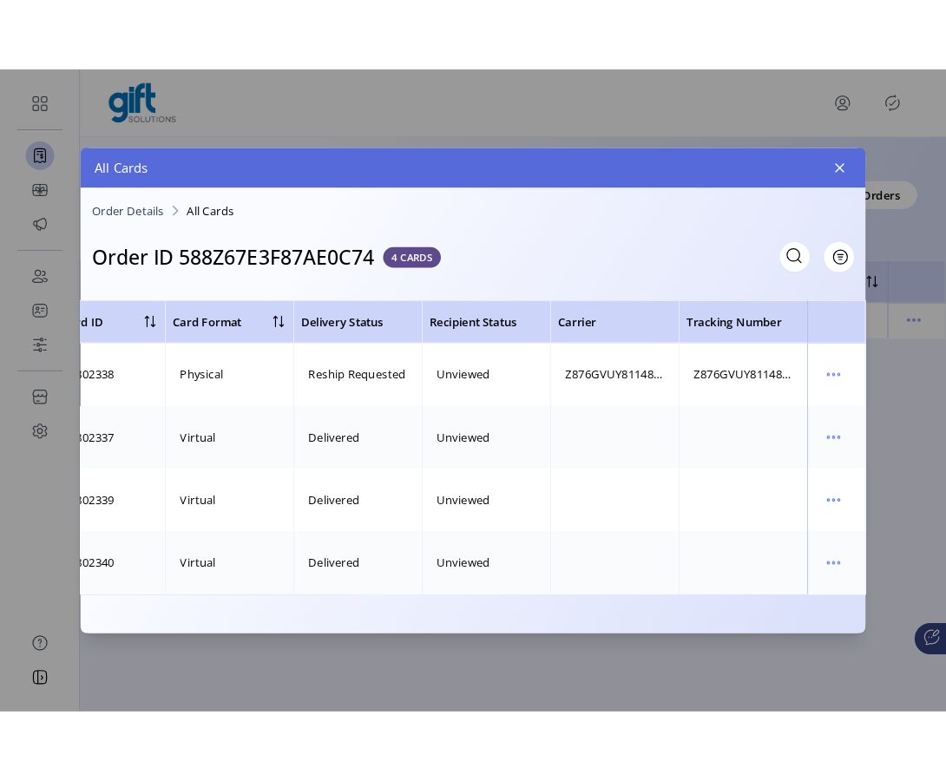
scroll to position [0, 488]
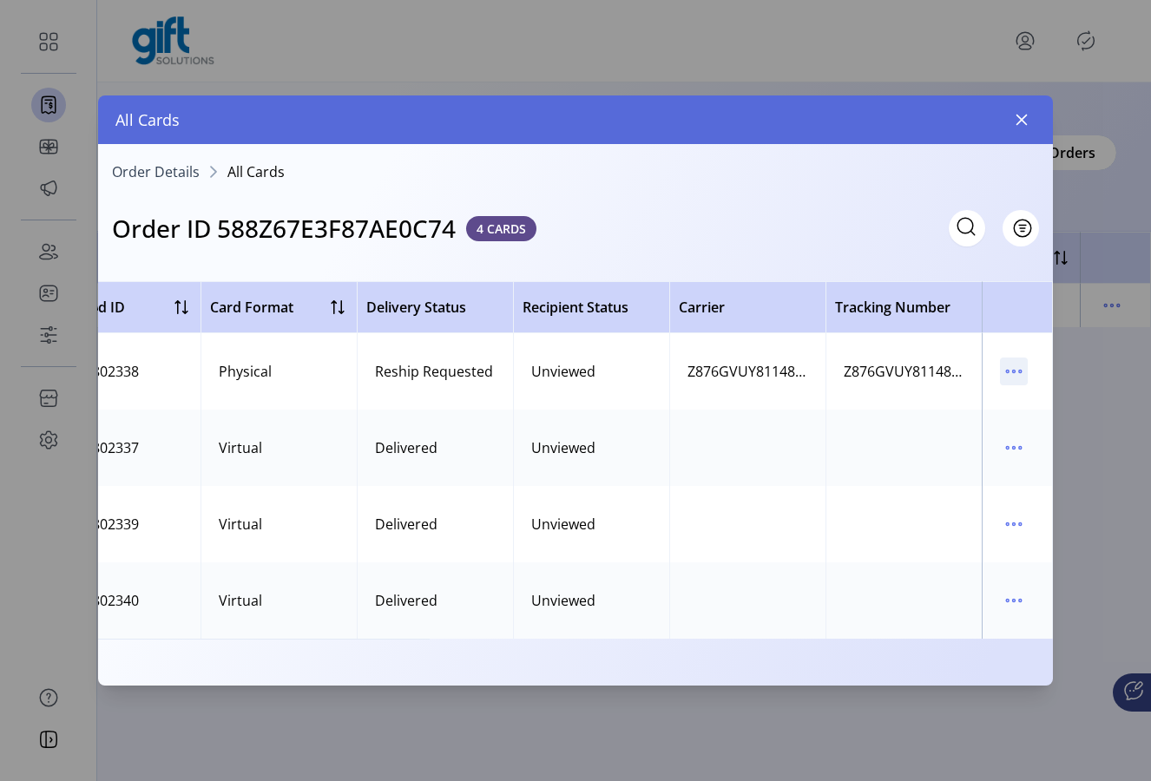
click at [1021, 375] on icon "menu" at bounding box center [1014, 372] width 28 height 28
click at [983, 412] on span "View Card Details" at bounding box center [941, 405] width 144 height 14
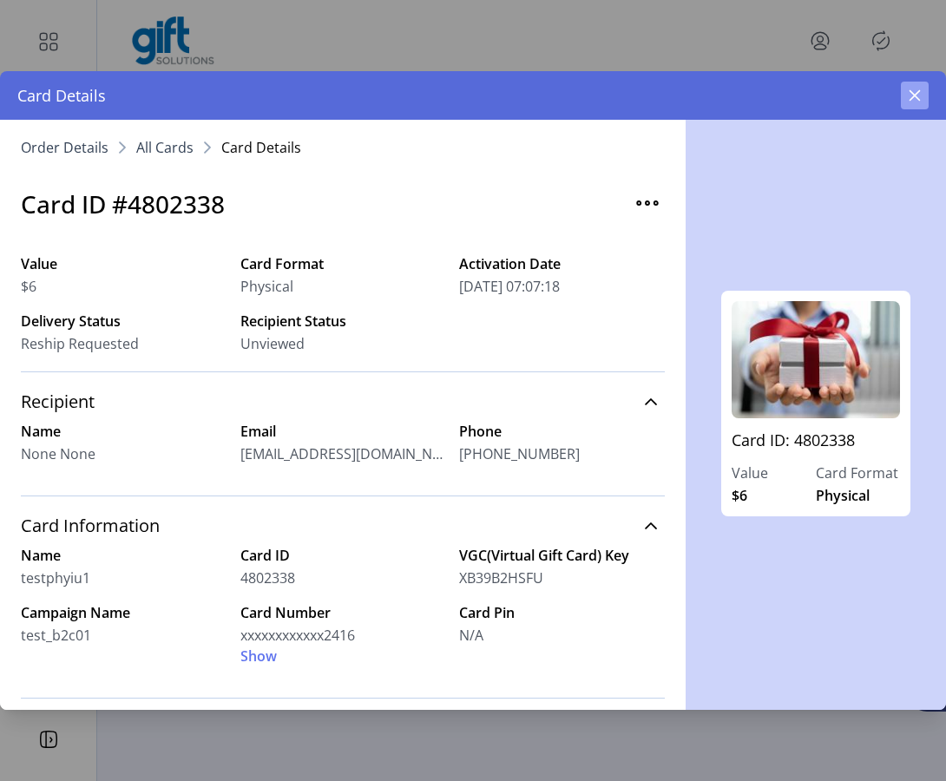
click at [918, 98] on icon "button" at bounding box center [915, 95] width 11 height 11
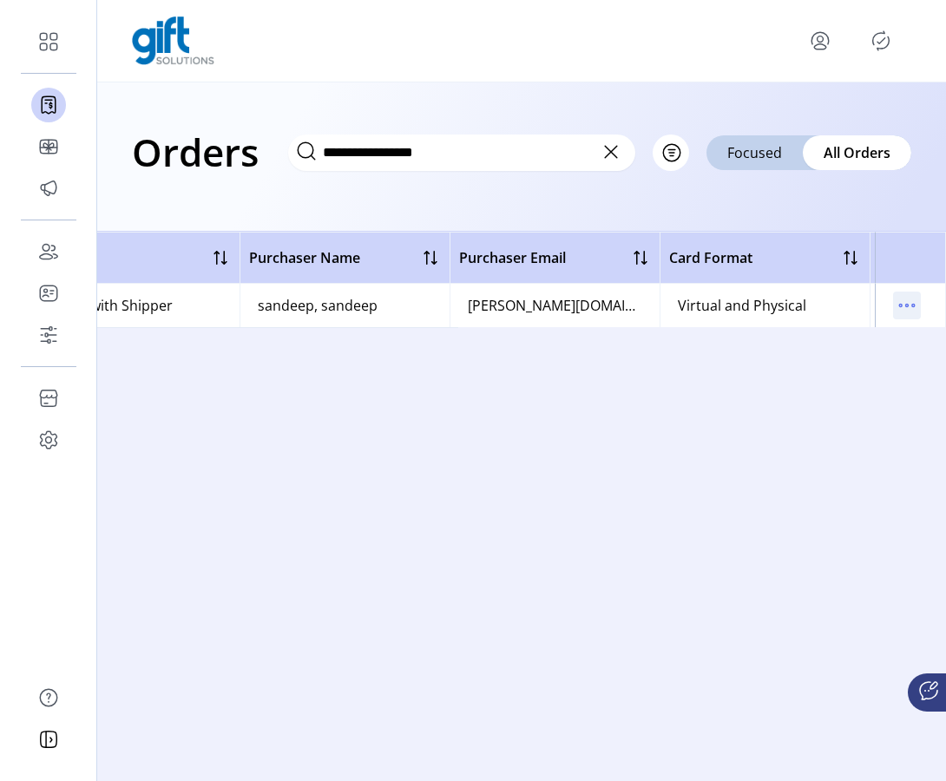
click at [898, 317] on p-button at bounding box center [907, 308] width 28 height 19
click at [899, 312] on icon "menu" at bounding box center [907, 306] width 28 height 28
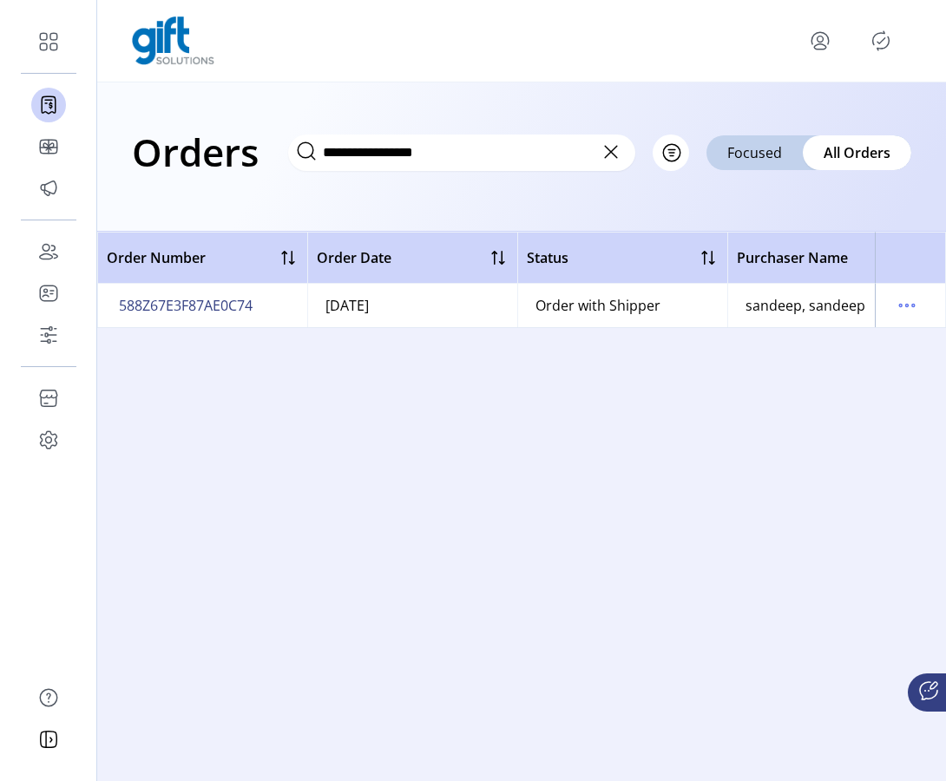
click at [611, 155] on icon at bounding box center [611, 152] width 28 height 28
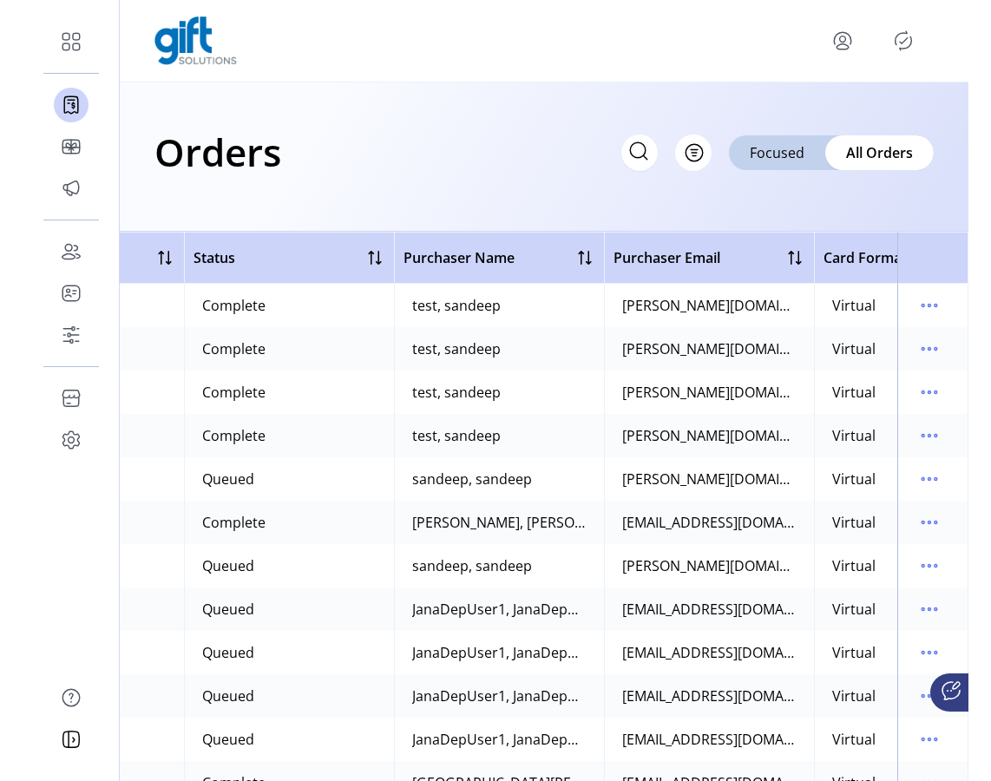
scroll to position [0, 701]
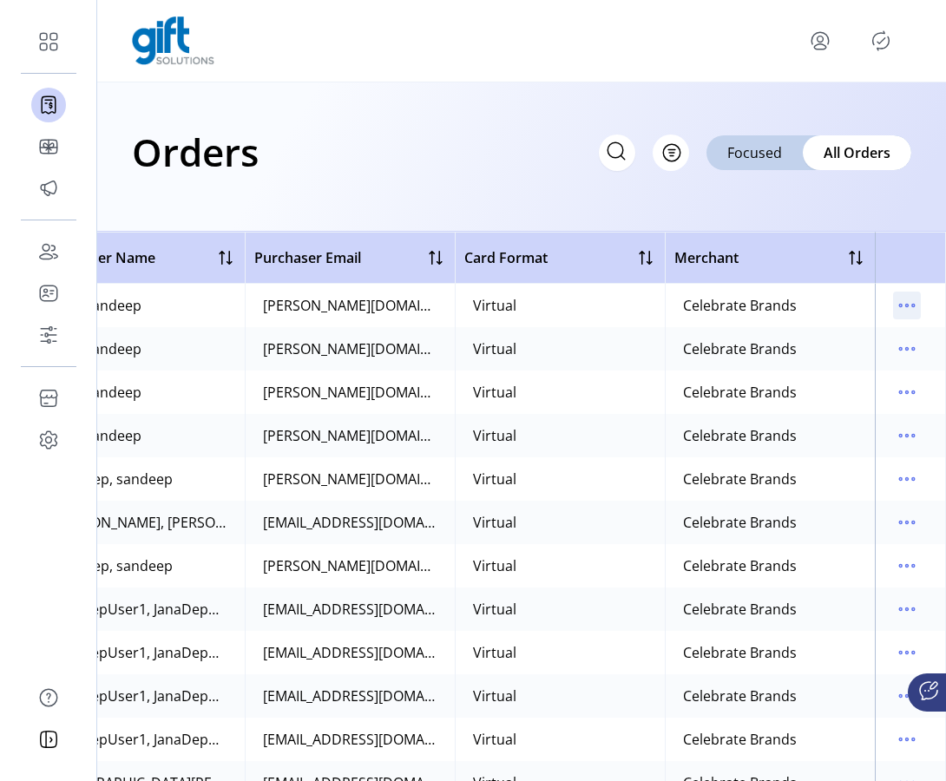
click at [897, 311] on icon "menu" at bounding box center [907, 306] width 28 height 28
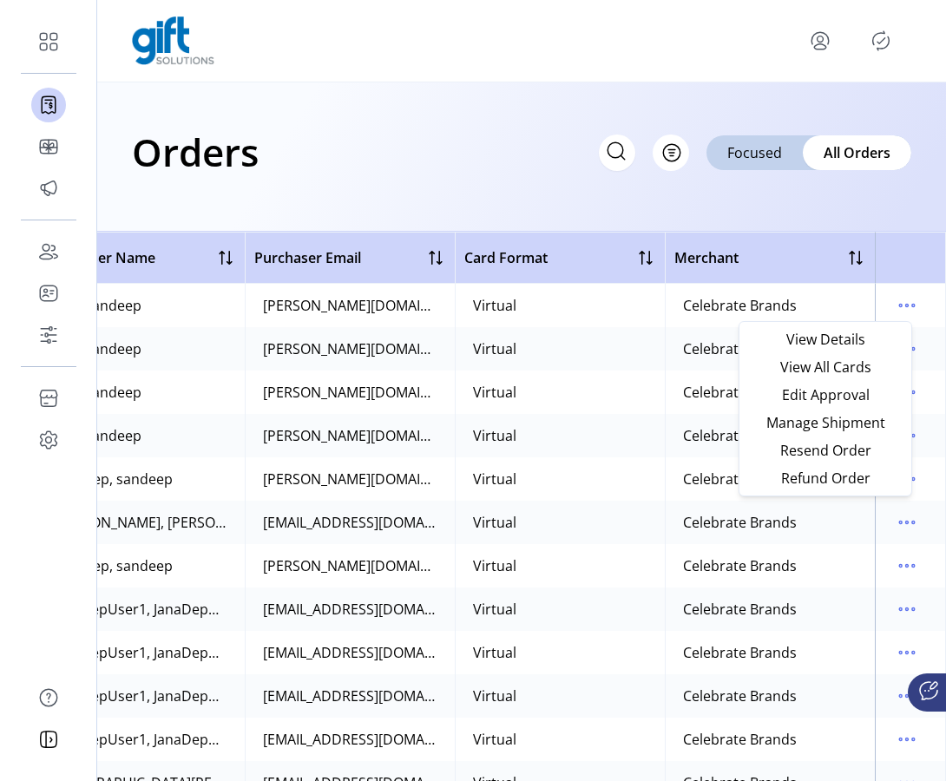
click at [684, 207] on div "Orders Filter Focused All Orders" at bounding box center [521, 156] width 849 height 149
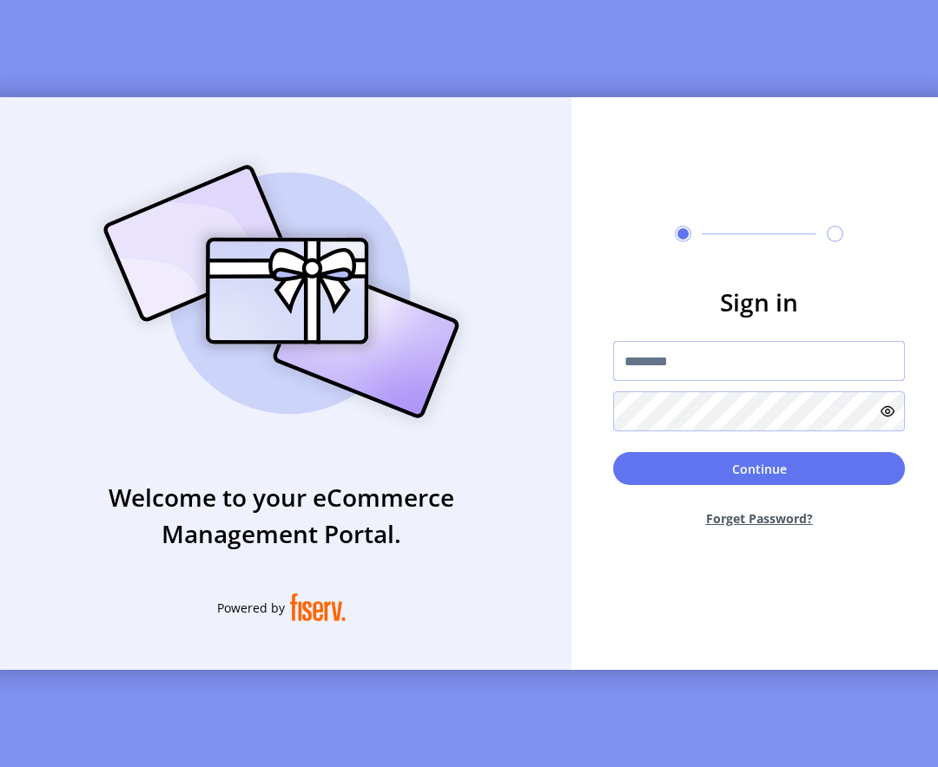
click at [724, 375] on input "text" at bounding box center [759, 361] width 292 height 40
type input "**********"
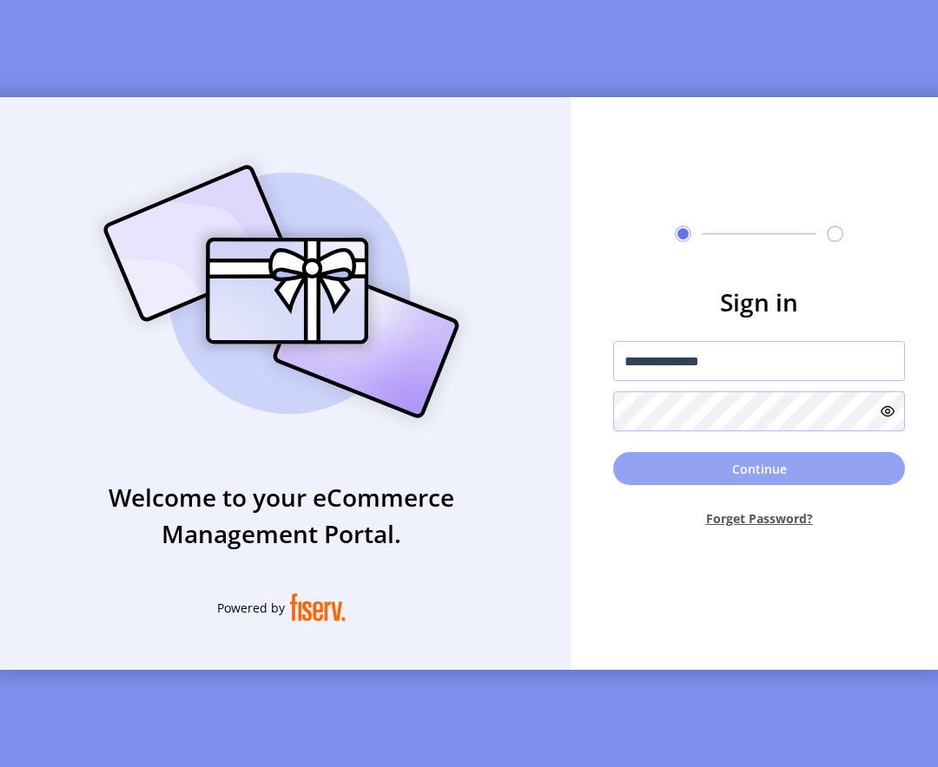
click at [660, 477] on button "Continue" at bounding box center [759, 468] width 292 height 33
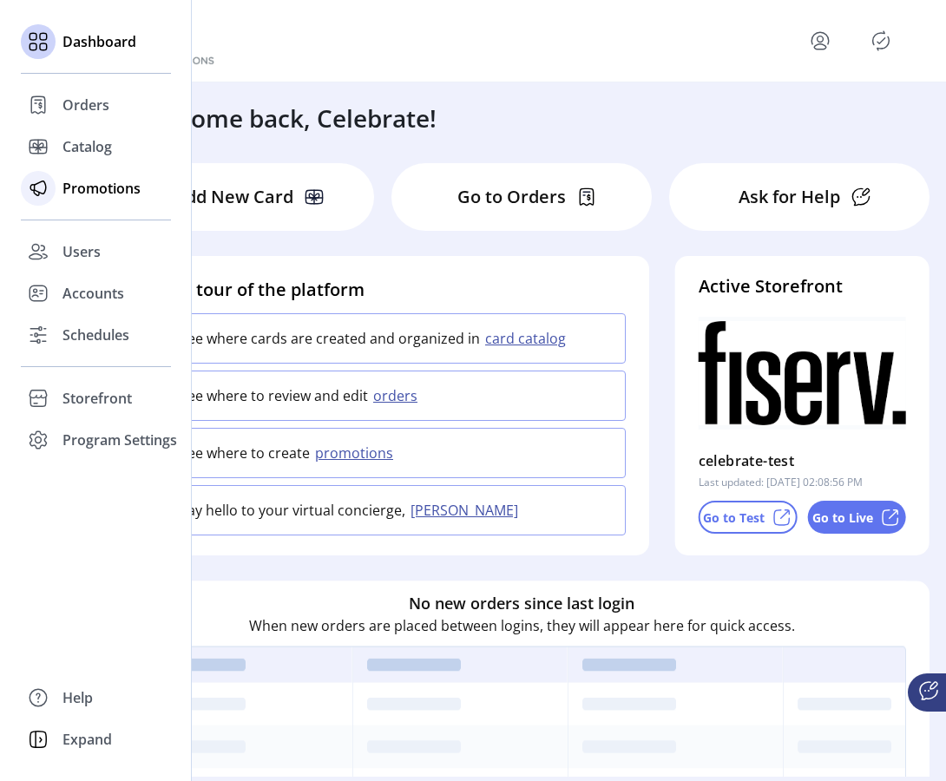
click at [56, 204] on div "Promotions" at bounding box center [96, 189] width 150 height 42
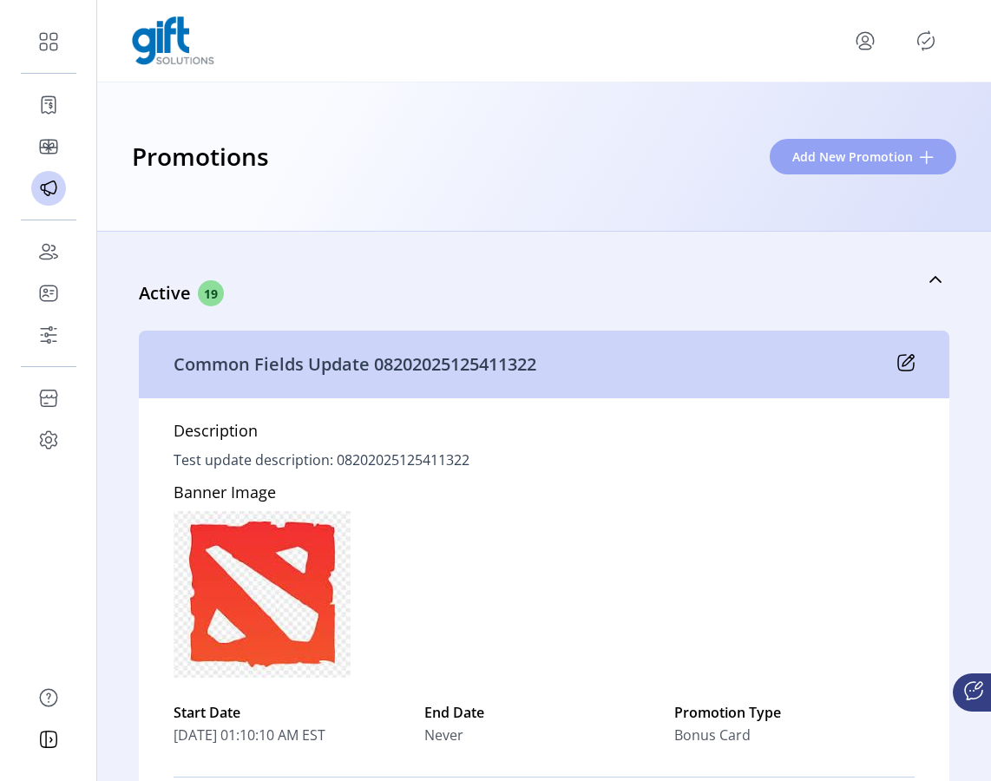
click at [901, 153] on span "Add New Promotion" at bounding box center [853, 157] width 121 height 18
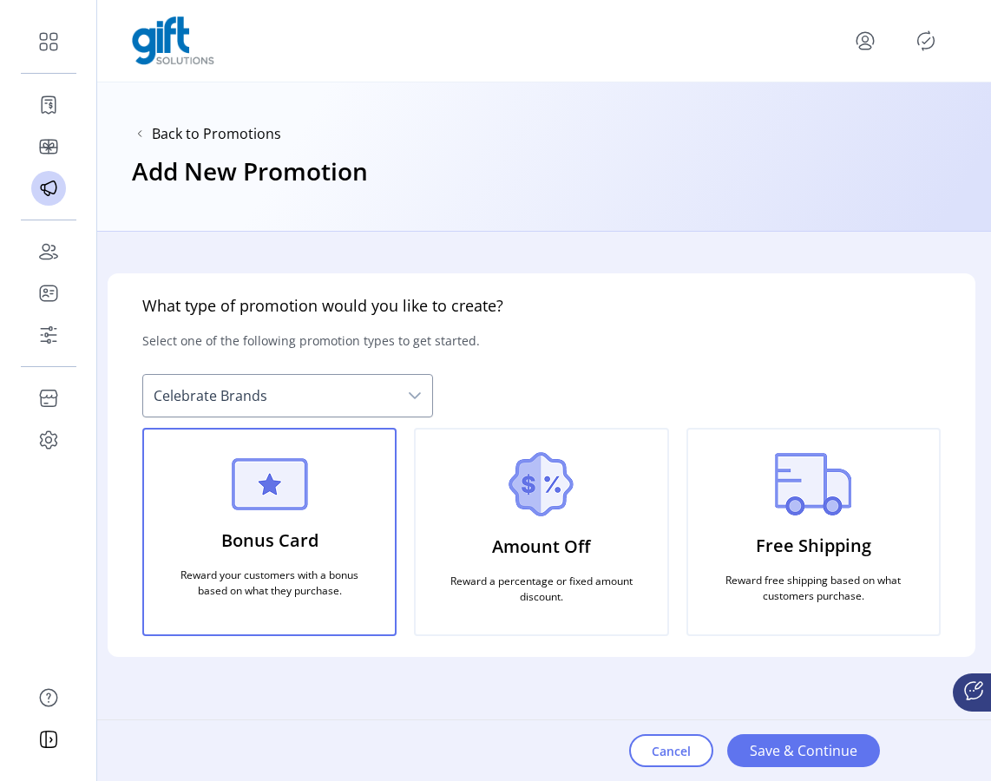
click at [582, 562] on p "Amount Off" at bounding box center [541, 547] width 98 height 40
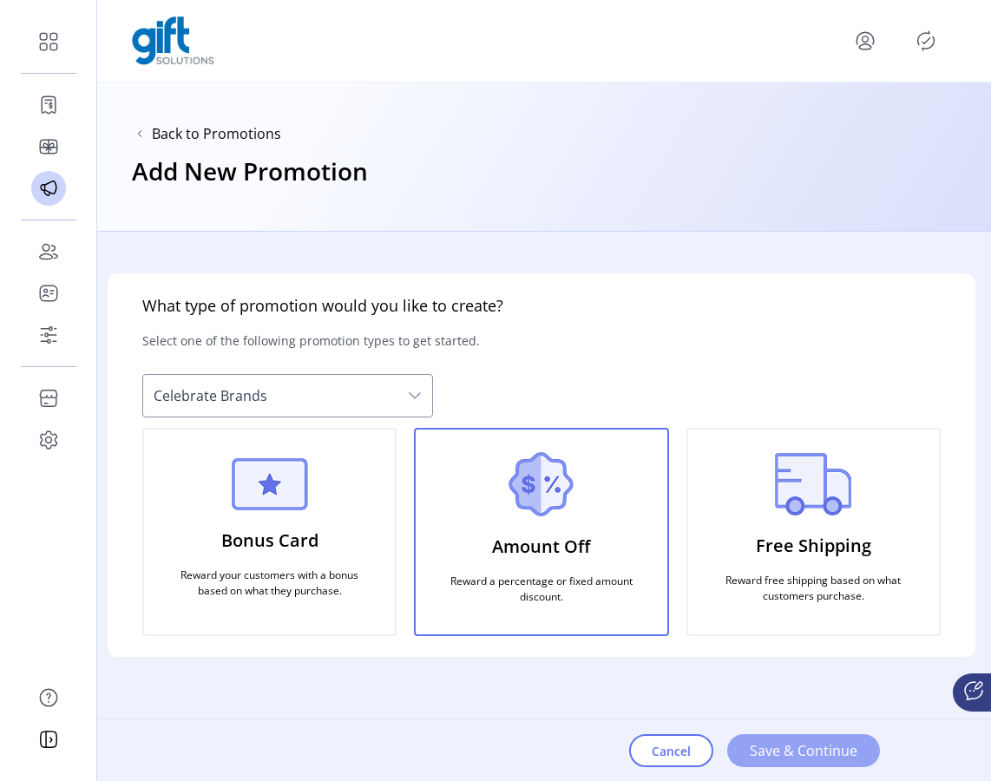
click at [764, 753] on span "Save & Continue" at bounding box center [804, 750] width 108 height 21
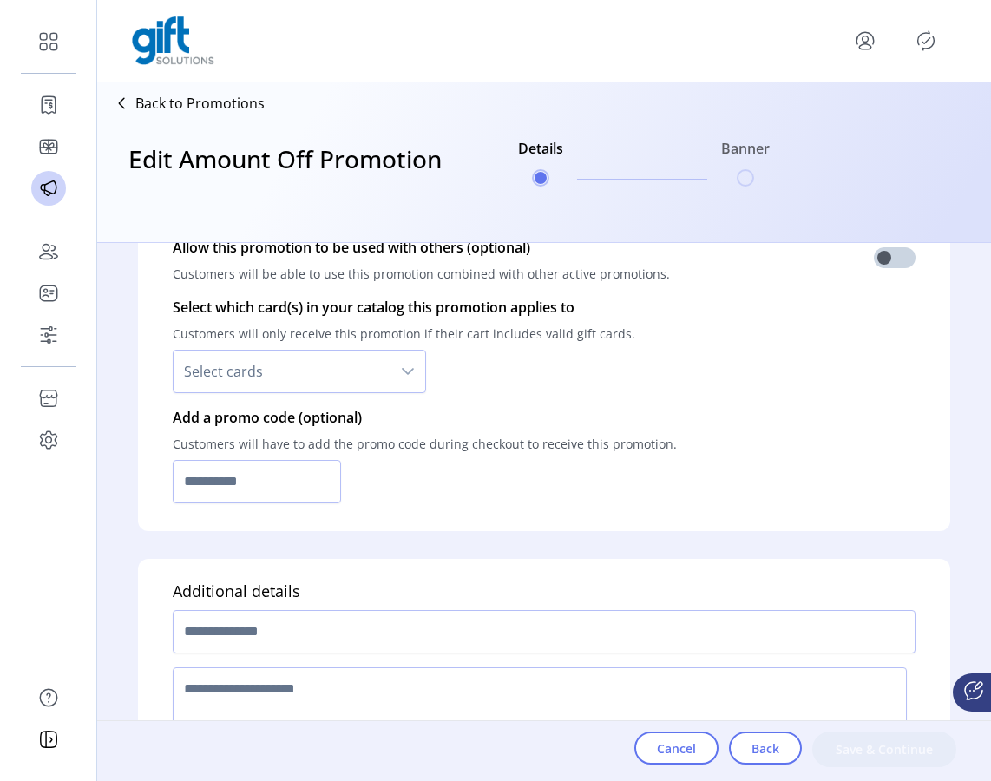
scroll to position [1198, 0]
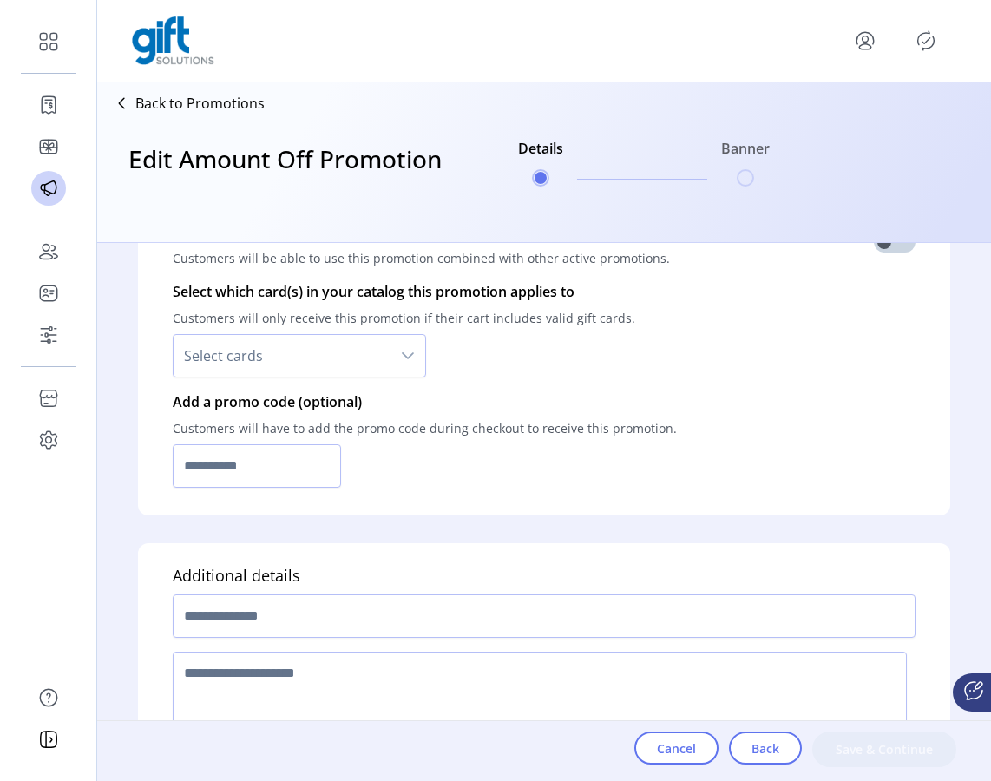
click at [744, 181] on ul "Details Banner" at bounding box center [644, 162] width 266 height 83
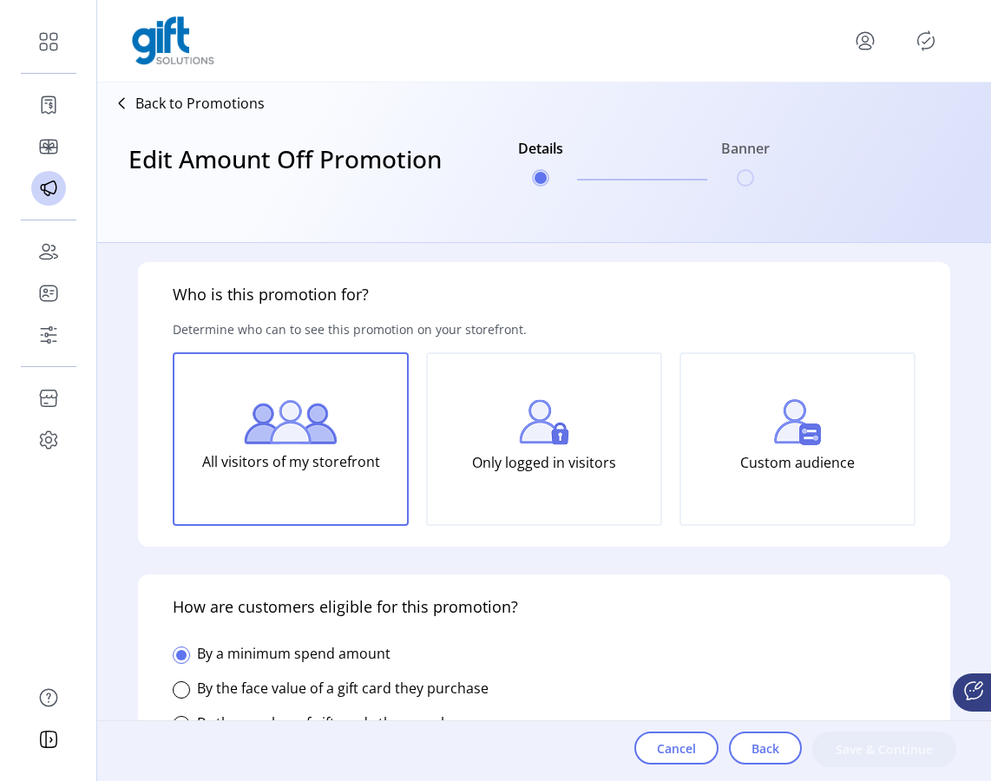
scroll to position [0, 0]
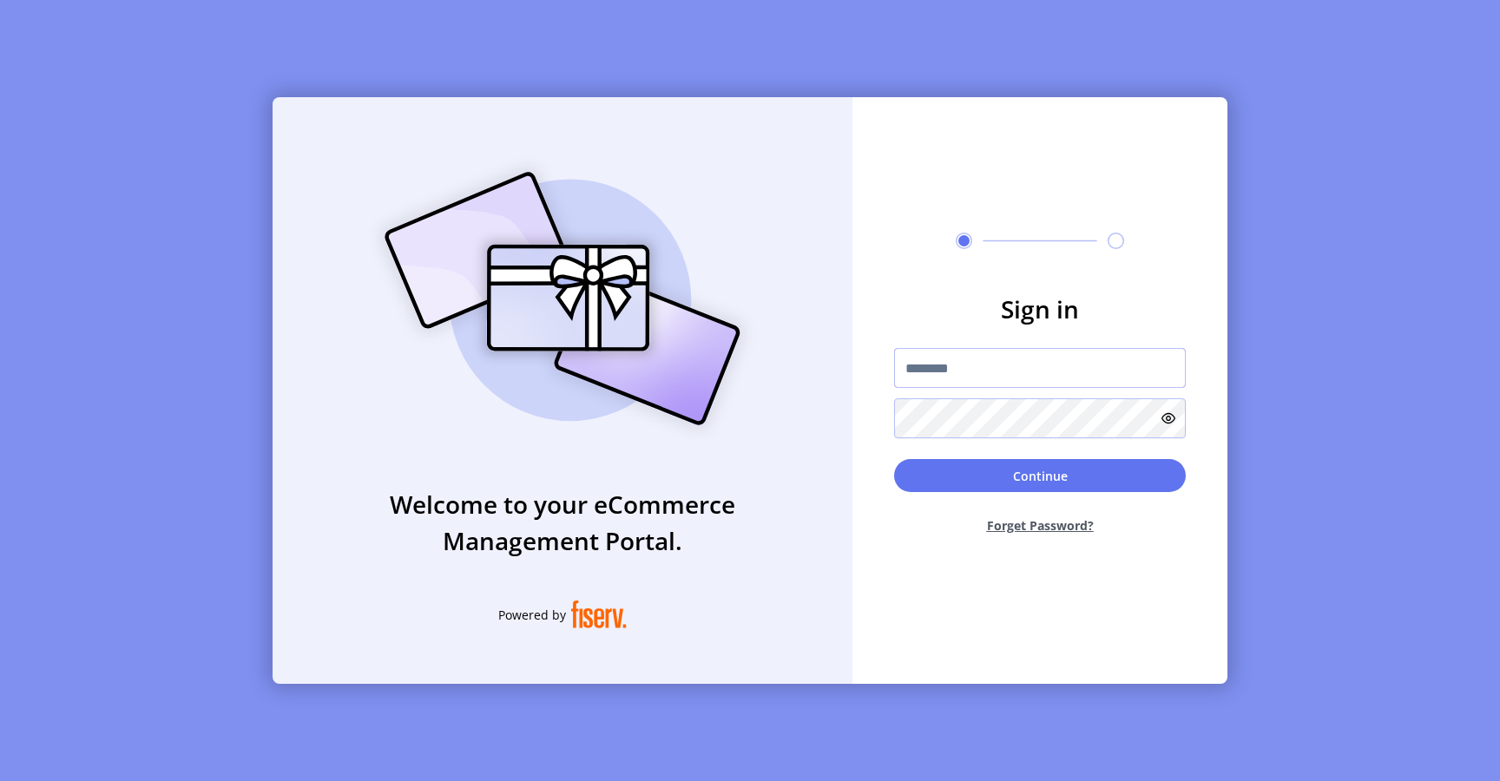
click at [954, 379] on input "text" at bounding box center [1040, 368] width 292 height 40
type input "**********"
click at [1004, 470] on button "Continue" at bounding box center [1040, 475] width 292 height 33
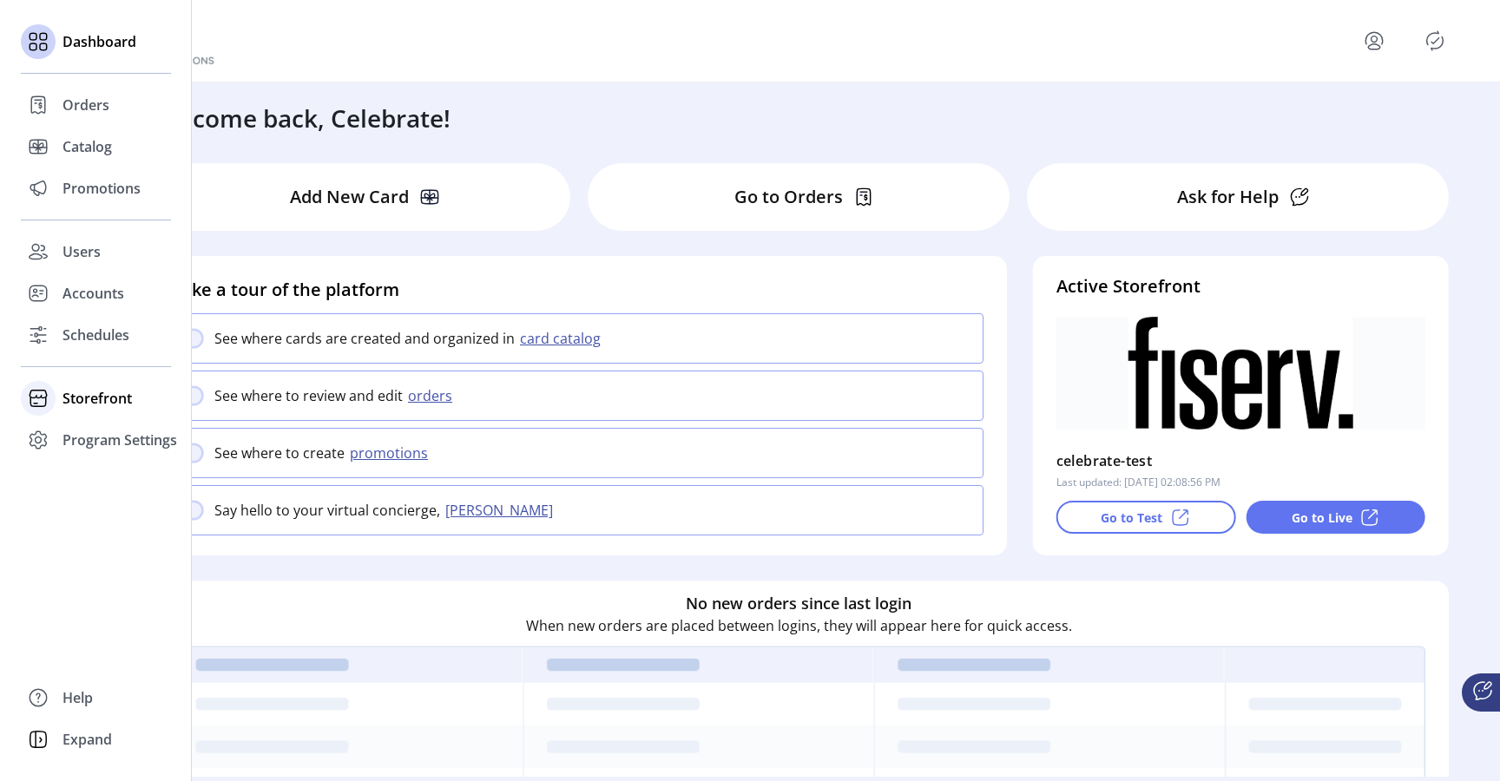
click at [88, 398] on span "Storefront" at bounding box center [97, 398] width 69 height 21
click at [96, 431] on span "Configuration" at bounding box center [108, 433] width 91 height 21
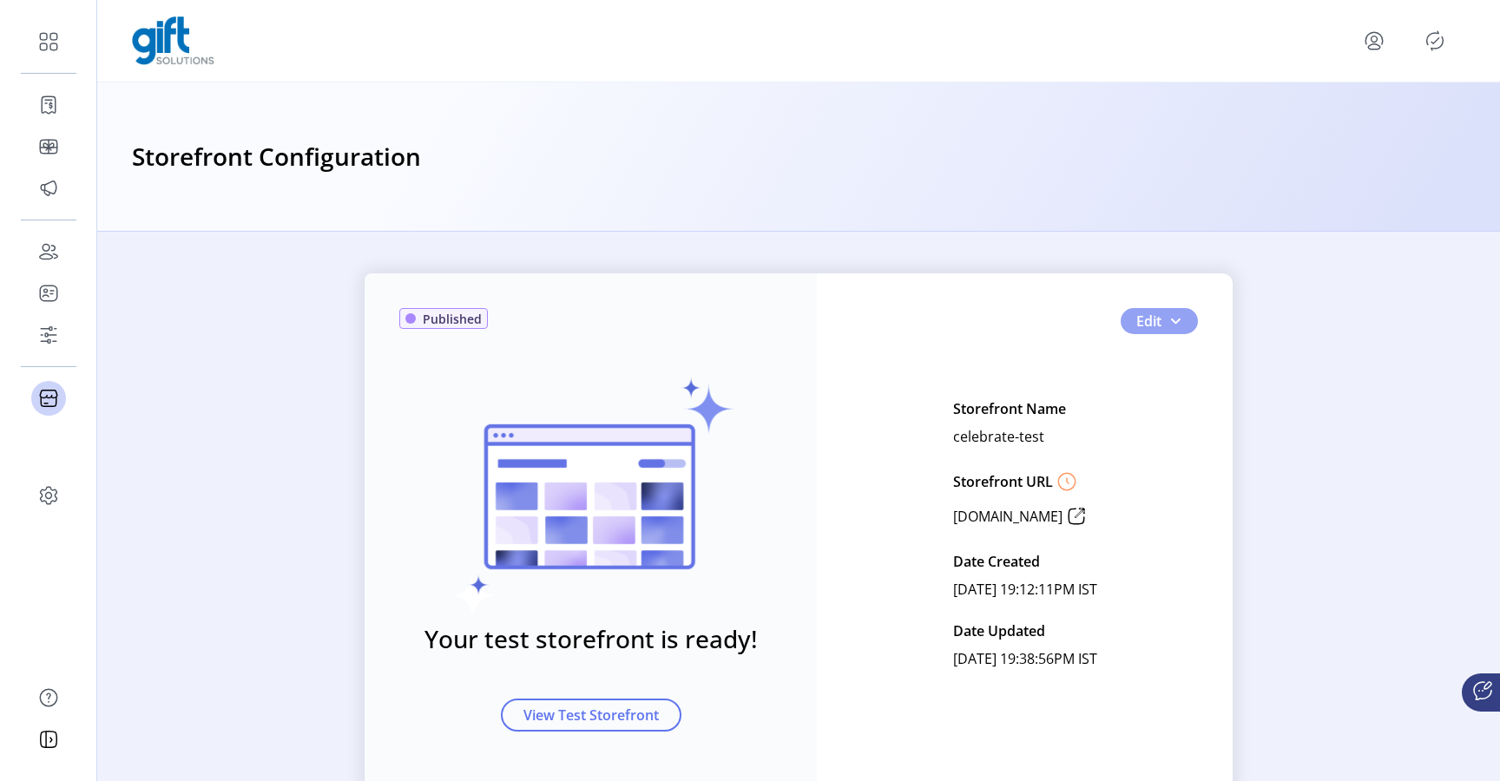
click at [1178, 319] on button "Edit" at bounding box center [1159, 321] width 77 height 26
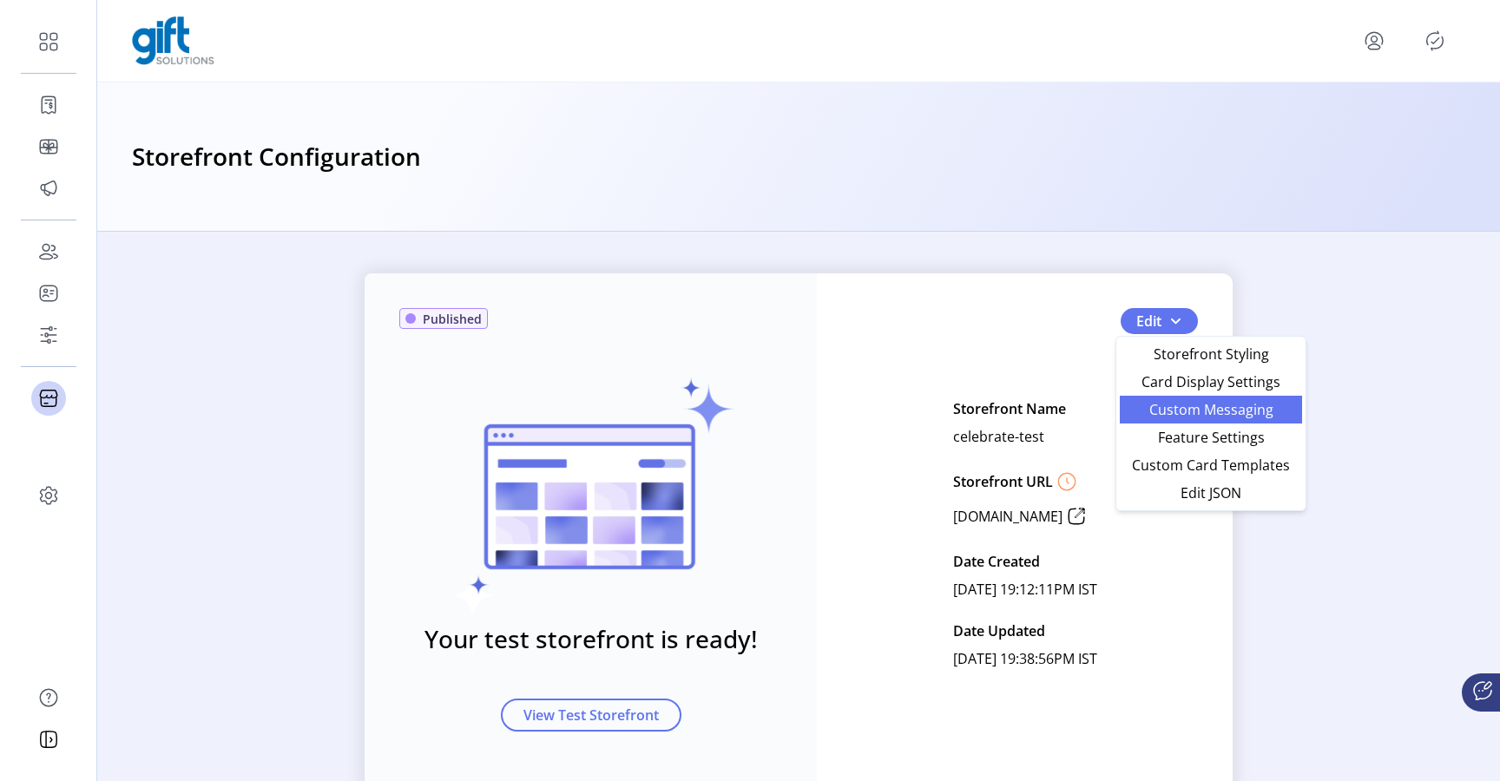
click at [1187, 417] on span "Custom Messaging" at bounding box center [1210, 410] width 161 height 14
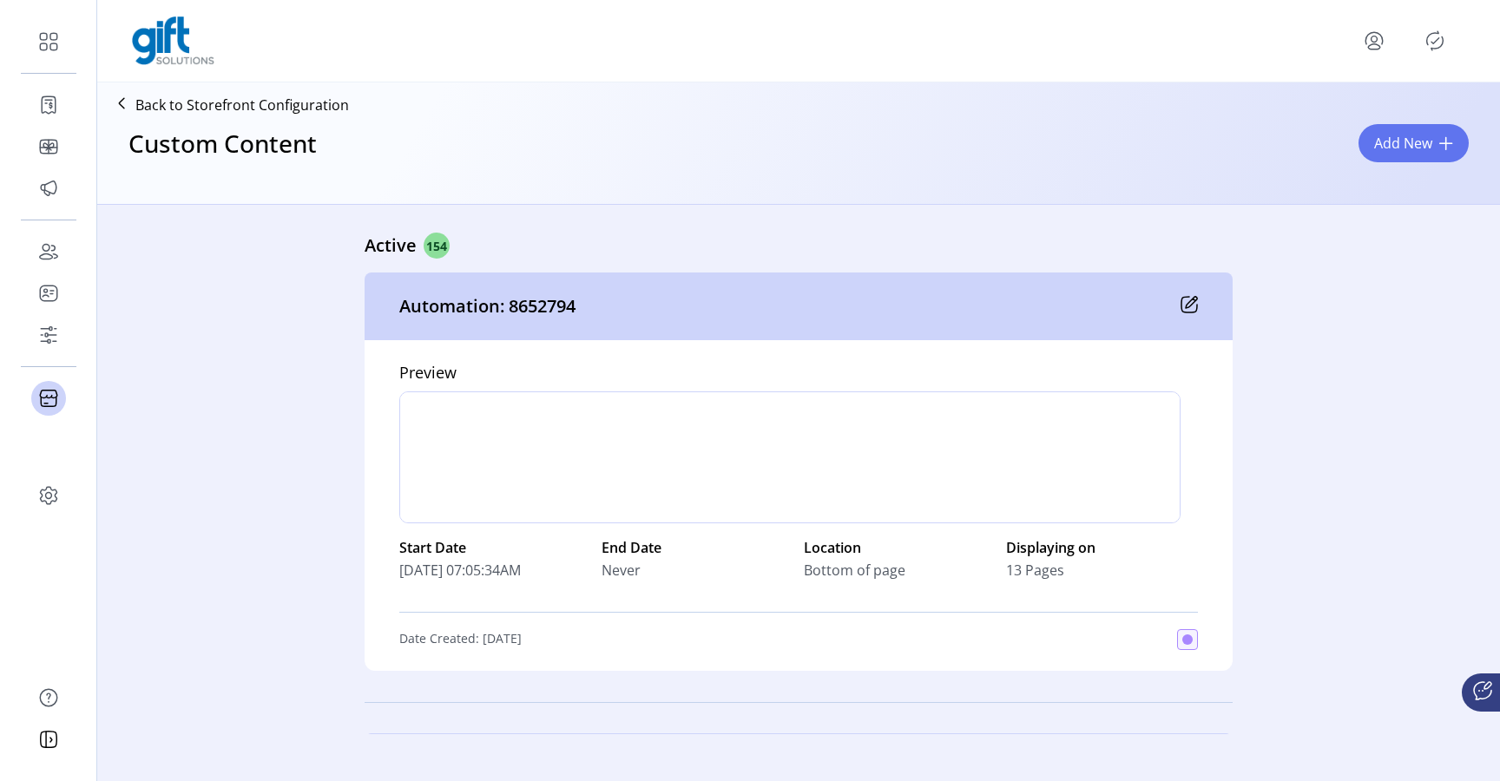
click at [1181, 309] on icon at bounding box center [1189, 304] width 17 height 17
click at [1183, 304] on icon at bounding box center [1189, 304] width 17 height 17
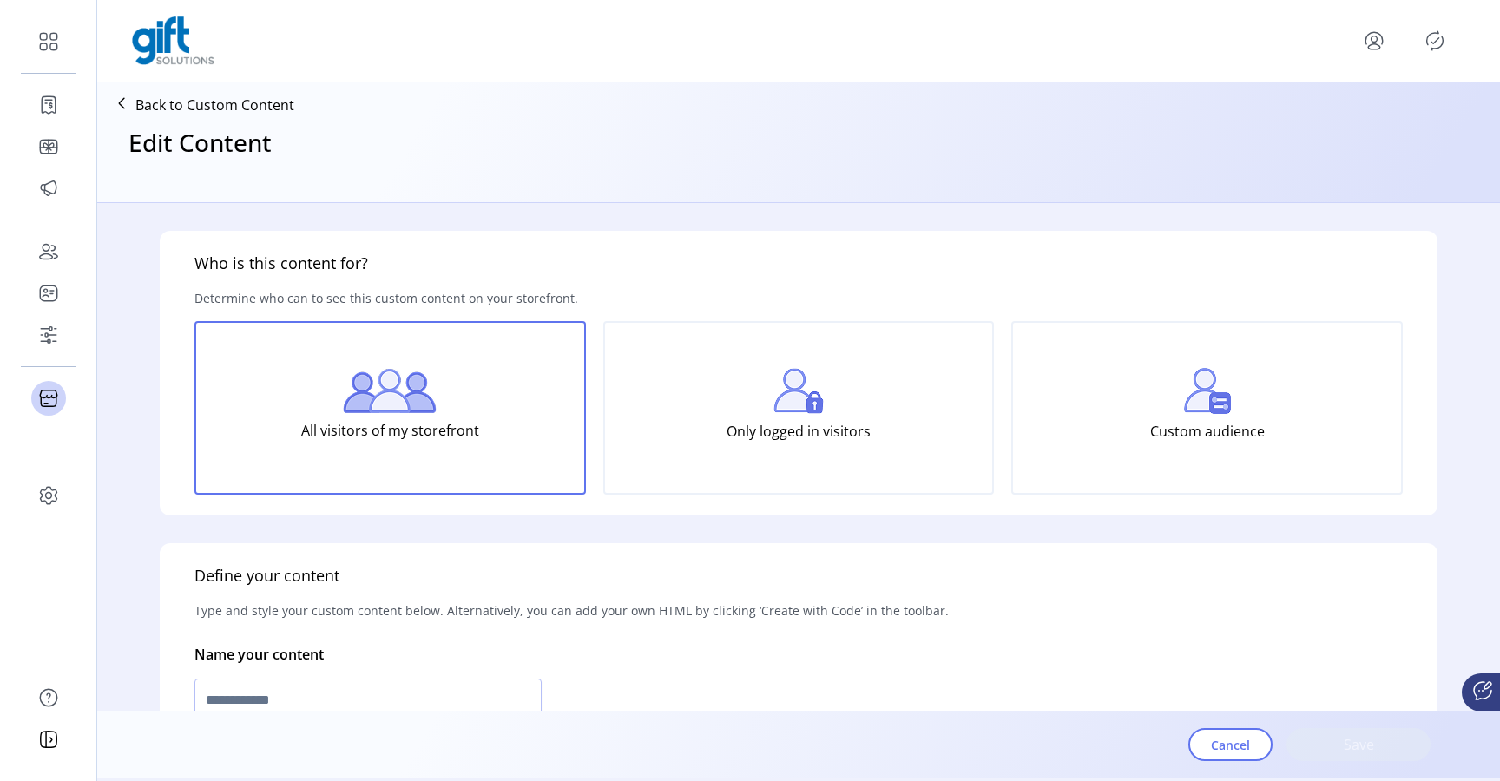
type input "**********"
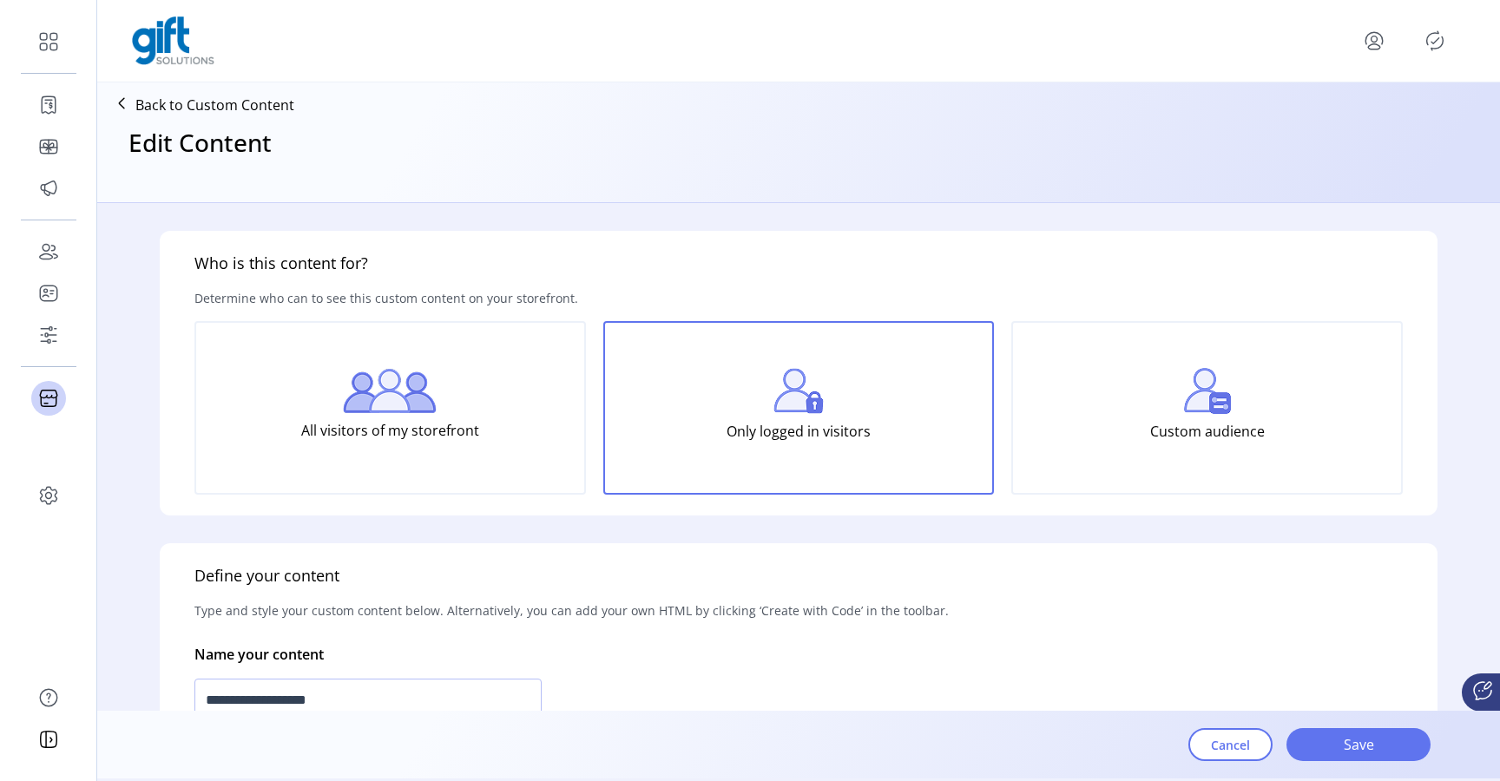
click at [428, 441] on p "All visitors of my storefront" at bounding box center [390, 430] width 178 height 35
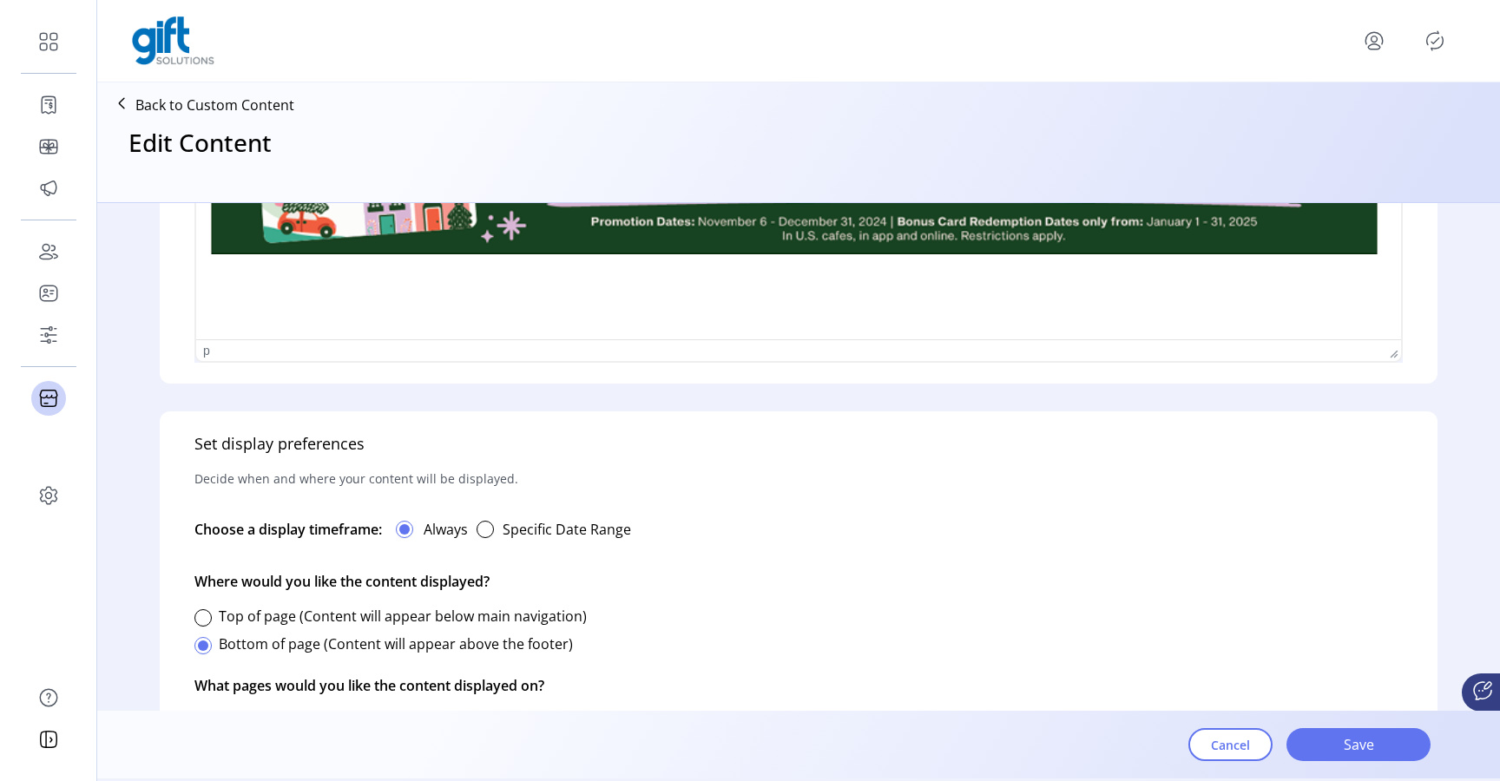
scroll to position [757, 0]
